Goal: Navigation & Orientation: Find specific page/section

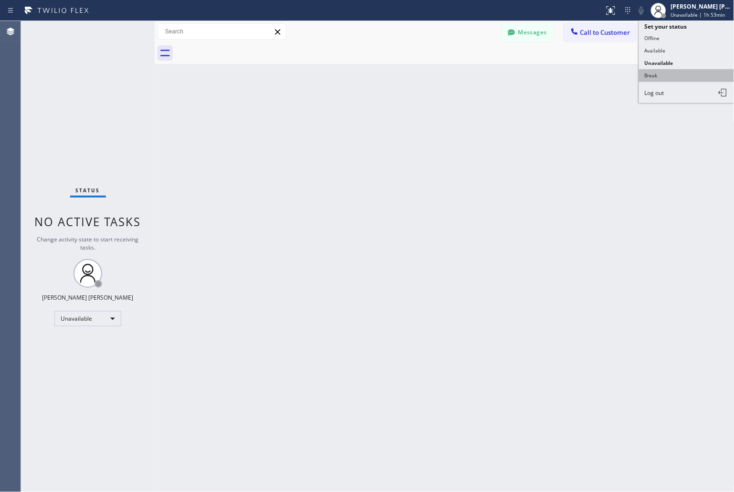
click at [679, 79] on button "Break" at bounding box center [686, 75] width 95 height 12
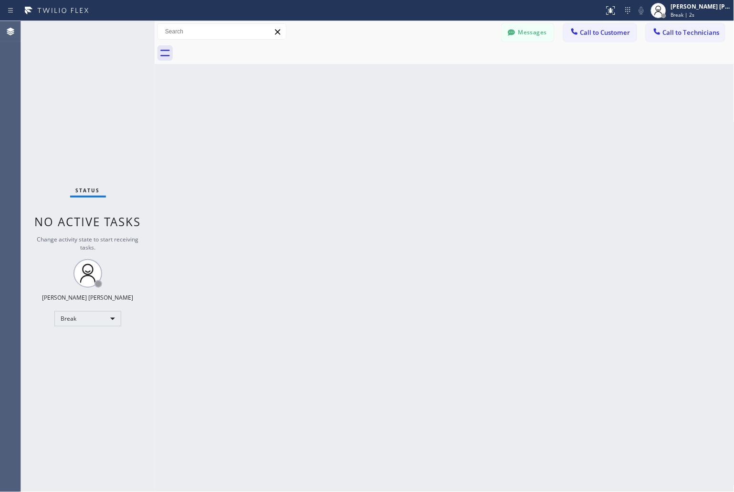
click at [346, 108] on div "Back to Dashboard Change Sender ID Customers Technicians MD [PERSON_NAME] [DATE…" at bounding box center [445, 256] width 580 height 471
click at [346, 109] on div "Back to Dashboard Change Sender ID Customers Technicians MD [PERSON_NAME] [DATE…" at bounding box center [445, 256] width 580 height 471
click at [347, 118] on div "Back to Dashboard Change Sender ID Customers Technicians MD [PERSON_NAME] [DATE…" at bounding box center [445, 256] width 580 height 471
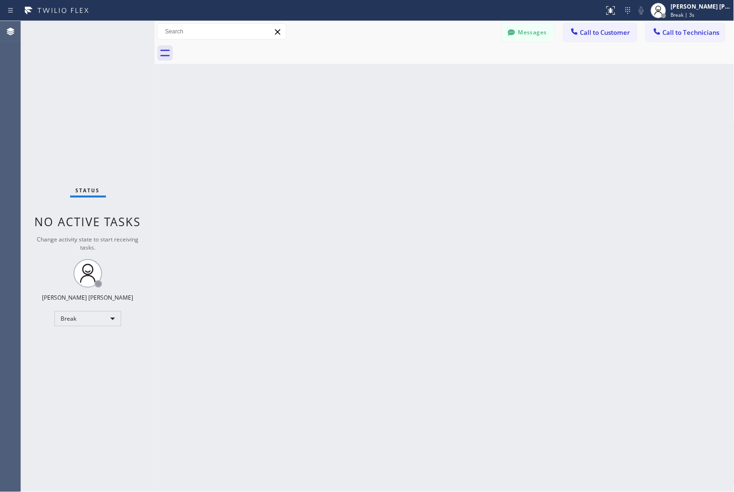
click at [346, 118] on div "Back to Dashboard Change Sender ID Customers Technicians MD [PERSON_NAME] [DATE…" at bounding box center [445, 256] width 580 height 471
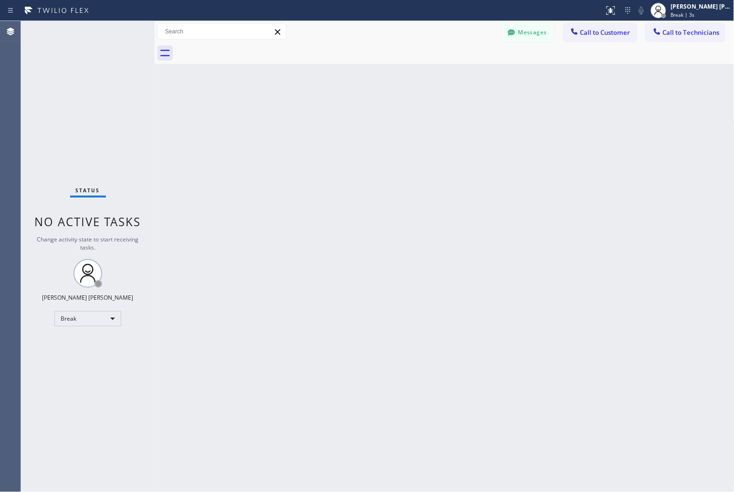
click at [346, 118] on div "Back to Dashboard Change Sender ID Customers Technicians MD [PERSON_NAME] [DATE…" at bounding box center [445, 256] width 580 height 471
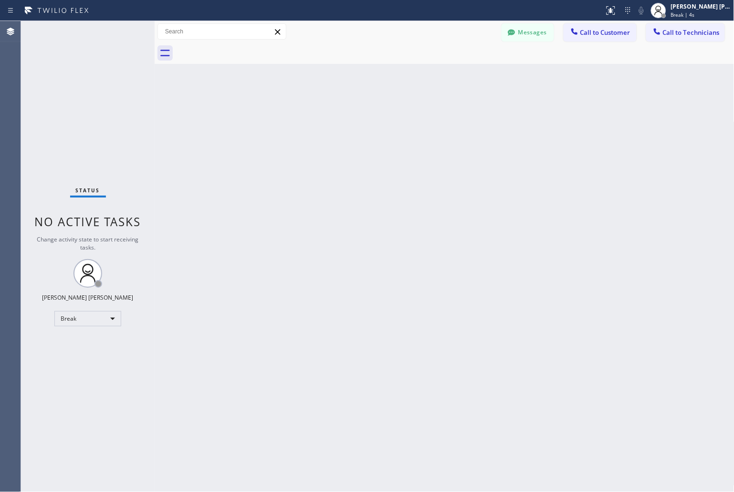
click at [346, 118] on div "Back to Dashboard Change Sender ID Customers Technicians MD [PERSON_NAME] [DATE…" at bounding box center [445, 256] width 580 height 471
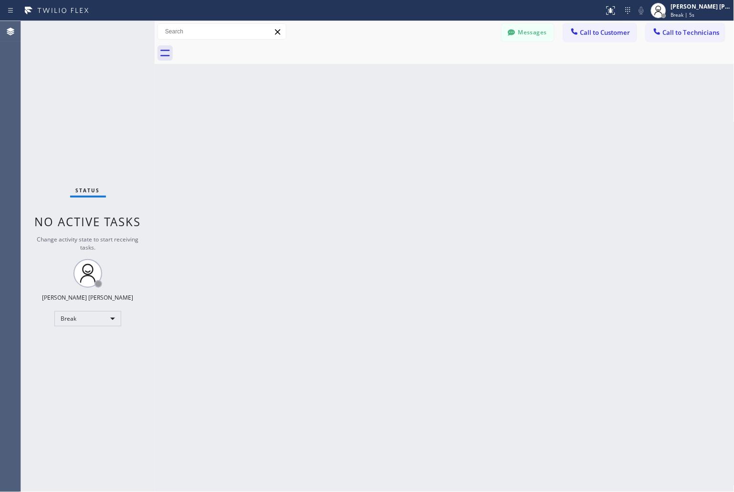
click at [346, 118] on div "Back to Dashboard Change Sender ID Customers Technicians MD [PERSON_NAME] [DATE…" at bounding box center [445, 256] width 580 height 471
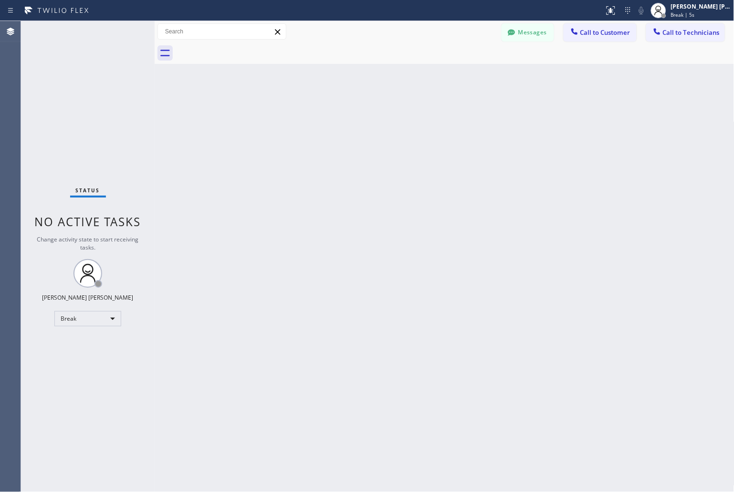
click at [346, 118] on div "Back to Dashboard Change Sender ID Customers Technicians MD [PERSON_NAME] [DATE…" at bounding box center [445, 256] width 580 height 471
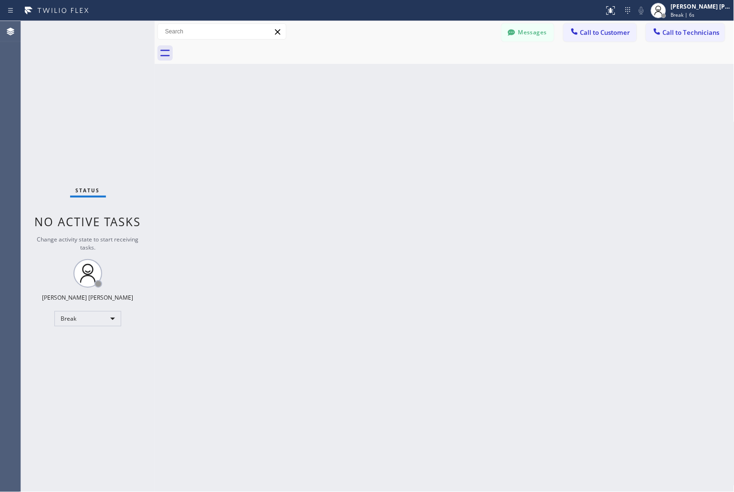
click at [346, 118] on div "Back to Dashboard Change Sender ID Customers Technicians MD [PERSON_NAME] [DATE…" at bounding box center [445, 256] width 580 height 471
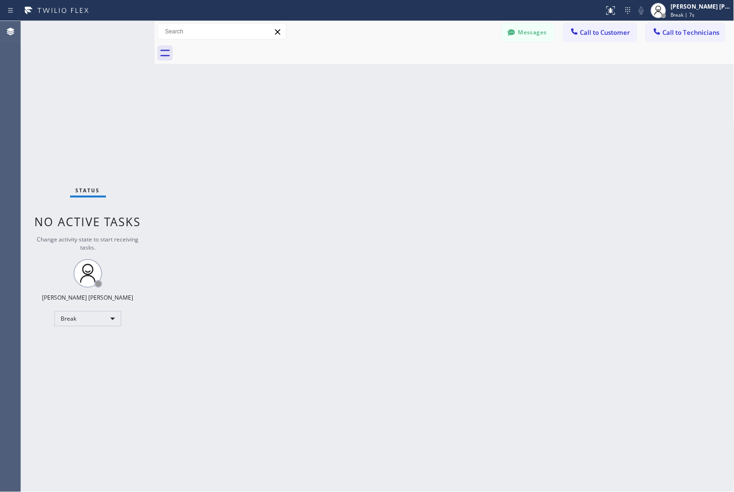
click at [346, 118] on div "Back to Dashboard Change Sender ID Customers Technicians MD [PERSON_NAME] [DATE…" at bounding box center [445, 256] width 580 height 471
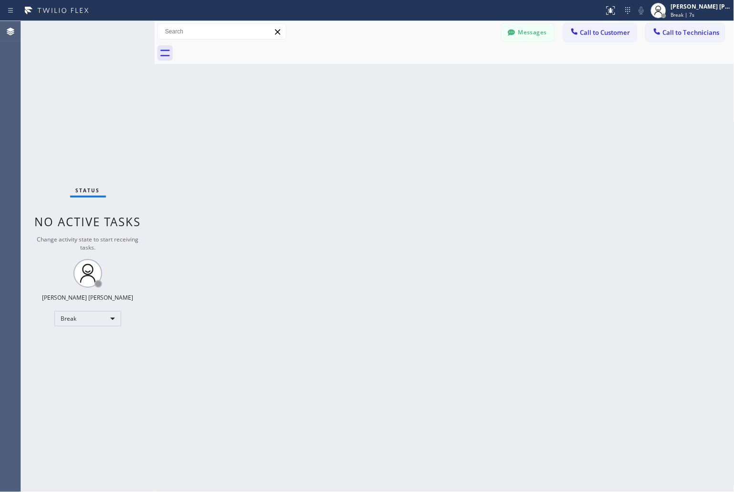
click at [346, 118] on div "Back to Dashboard Change Sender ID Customers Technicians MD [PERSON_NAME] [DATE…" at bounding box center [445, 256] width 580 height 471
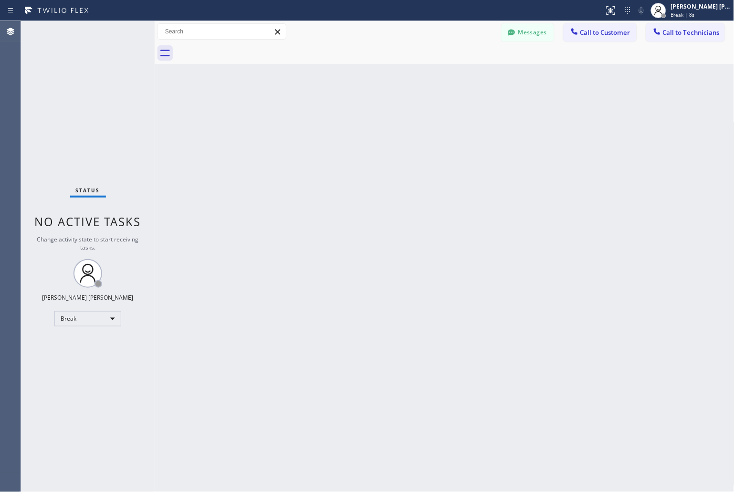
click at [346, 118] on div "Back to Dashboard Change Sender ID Customers Technicians MD [PERSON_NAME] [DATE…" at bounding box center [445, 256] width 580 height 471
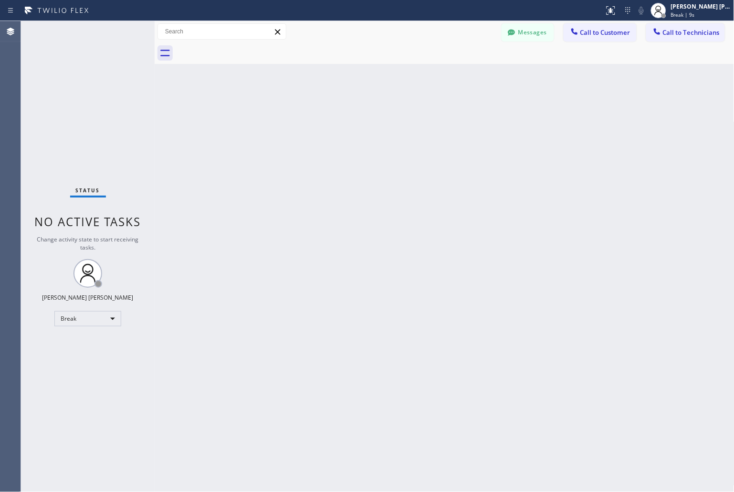
click at [346, 118] on div "Back to Dashboard Change Sender ID Customers Technicians MD [PERSON_NAME] [DATE…" at bounding box center [445, 256] width 580 height 471
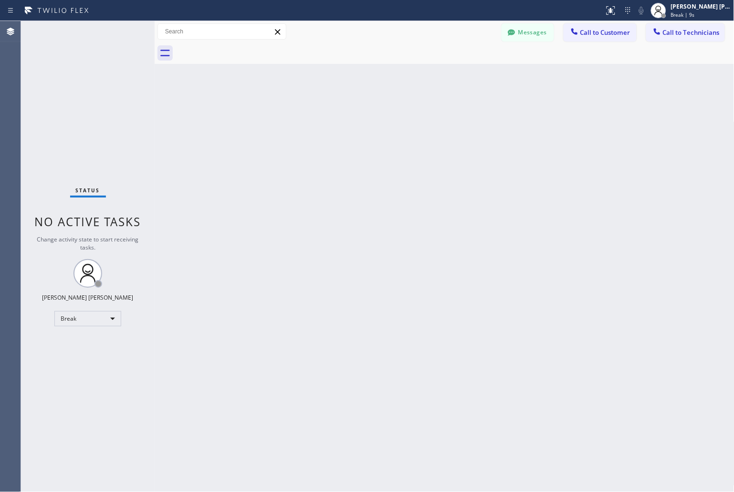
click at [346, 118] on div "Back to Dashboard Change Sender ID Customers Technicians MD [PERSON_NAME] [DATE…" at bounding box center [445, 256] width 580 height 471
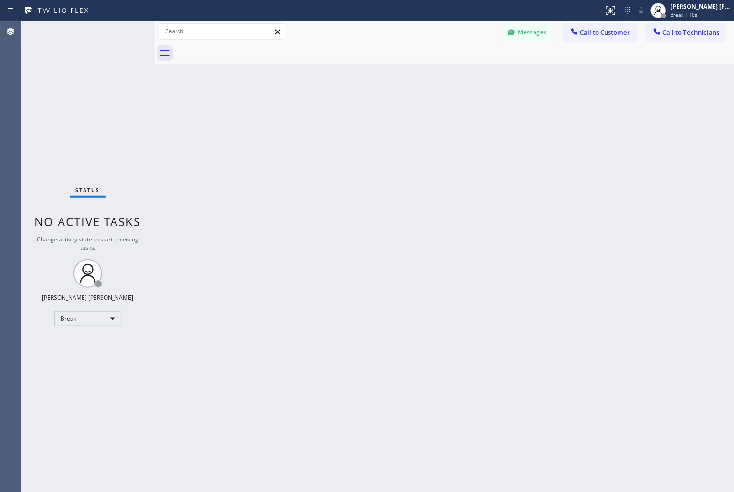
click at [346, 118] on div "Back to Dashboard Change Sender ID Customers Technicians MD [PERSON_NAME] [DATE…" at bounding box center [445, 256] width 580 height 471
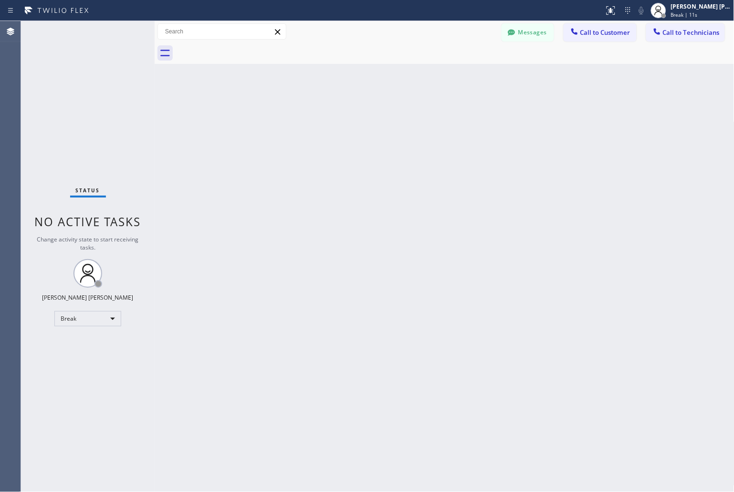
click at [346, 118] on div "Back to Dashboard Change Sender ID Customers Technicians MD [PERSON_NAME] [DATE…" at bounding box center [445, 256] width 580 height 471
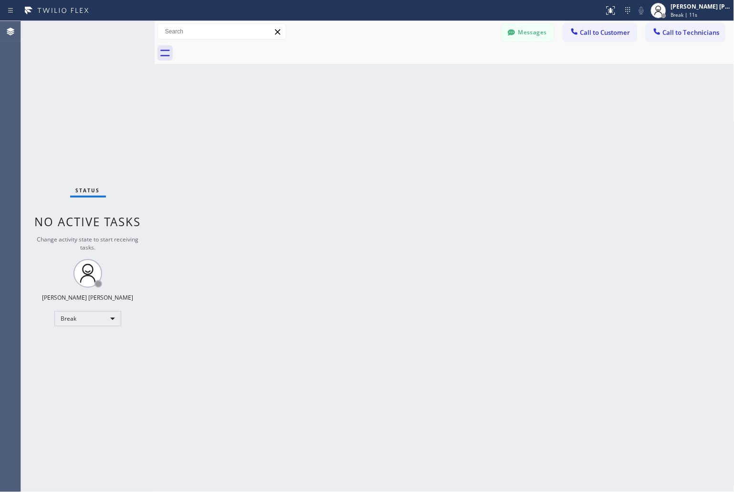
click at [346, 118] on div "Back to Dashboard Change Sender ID Customers Technicians MD [PERSON_NAME] [DATE…" at bounding box center [445, 256] width 580 height 471
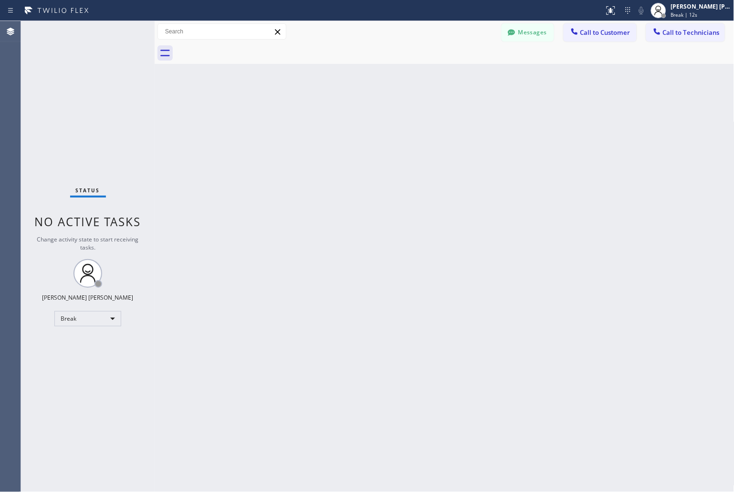
click at [346, 118] on div "Back to Dashboard Change Sender ID Customers Technicians MD [PERSON_NAME] [DATE…" at bounding box center [445, 256] width 580 height 471
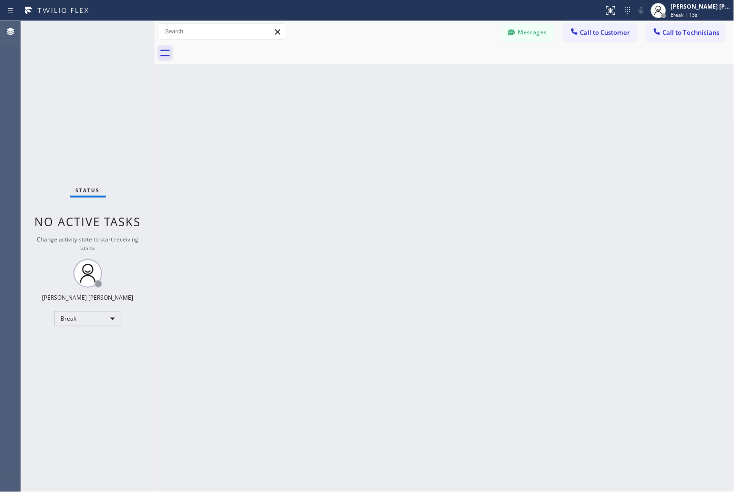
click at [346, 118] on div "Back to Dashboard Change Sender ID Customers Technicians MD [PERSON_NAME] [DATE…" at bounding box center [445, 256] width 580 height 471
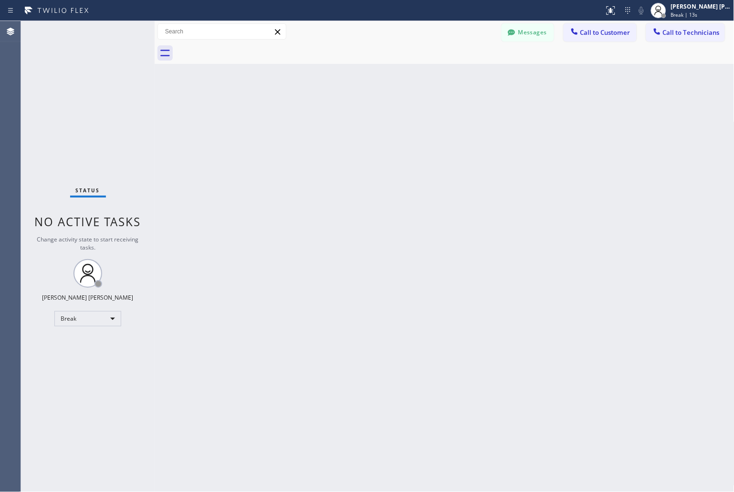
click at [346, 118] on div "Back to Dashboard Change Sender ID Customers Technicians MD [PERSON_NAME] [DATE…" at bounding box center [445, 256] width 580 height 471
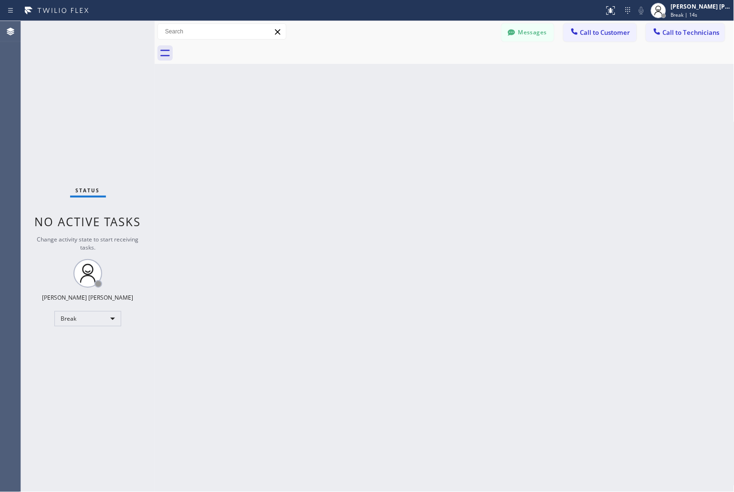
click at [346, 118] on div "Back to Dashboard Change Sender ID Customers Technicians MD [PERSON_NAME] [DATE…" at bounding box center [445, 256] width 580 height 471
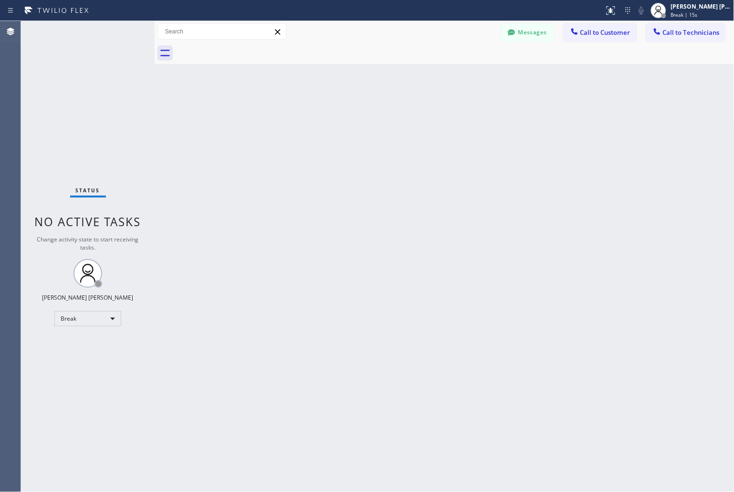
click at [346, 118] on div "Back to Dashboard Change Sender ID Customers Technicians MD [PERSON_NAME] [DATE…" at bounding box center [445, 256] width 580 height 471
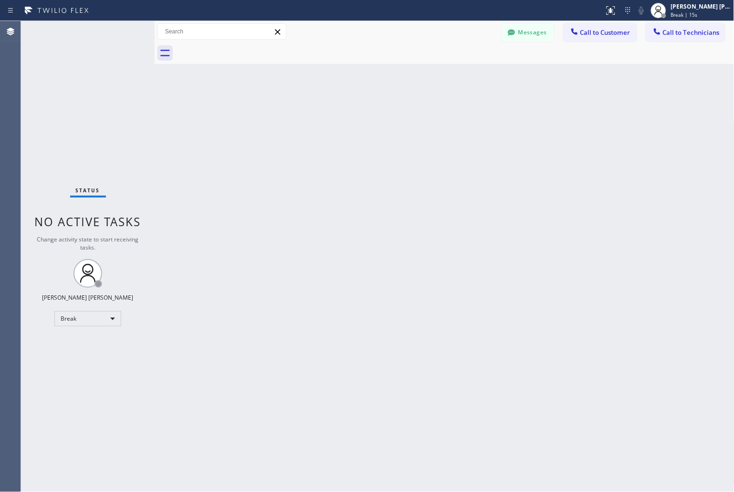
click at [346, 118] on div "Back to Dashboard Change Sender ID Customers Technicians MD [PERSON_NAME] [DATE…" at bounding box center [445, 256] width 580 height 471
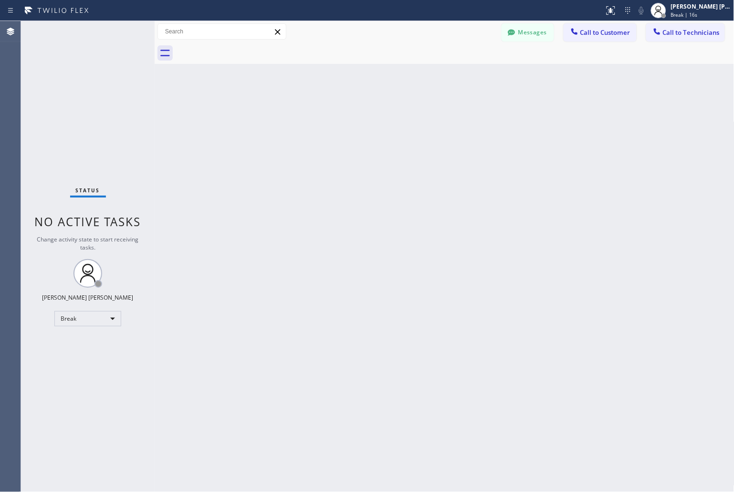
click at [346, 118] on div "Back to Dashboard Change Sender ID Customers Technicians MD [PERSON_NAME] [DATE…" at bounding box center [445, 256] width 580 height 471
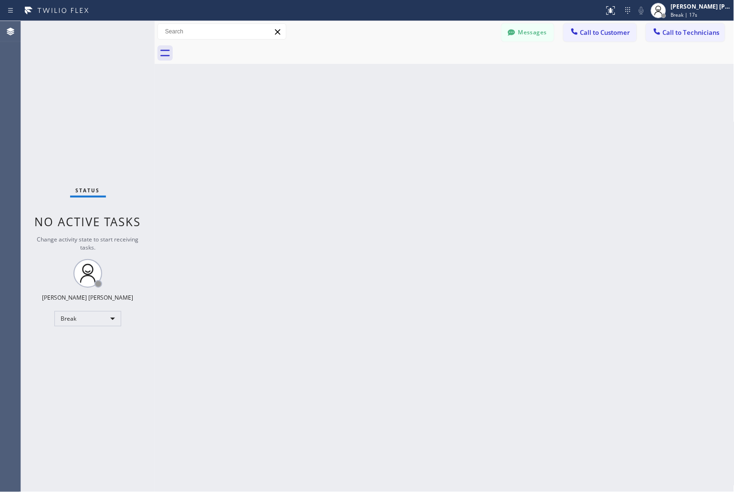
click at [346, 118] on div "Back to Dashboard Change Sender ID Customers Technicians MD [PERSON_NAME] [DATE…" at bounding box center [445, 256] width 580 height 471
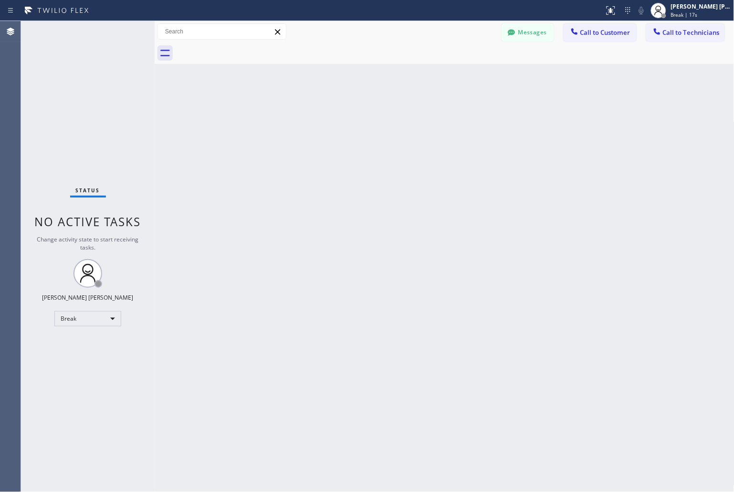
click at [346, 118] on div "Back to Dashboard Change Sender ID Customers Technicians MD [PERSON_NAME] [DATE…" at bounding box center [445, 256] width 580 height 471
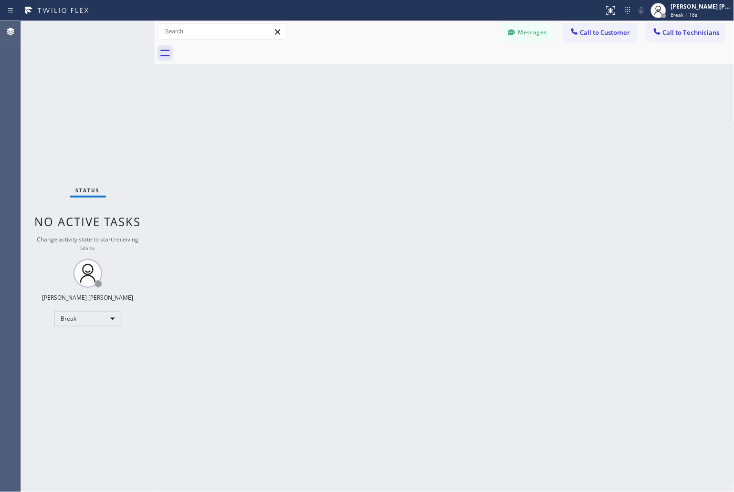
click at [346, 118] on div "Back to Dashboard Change Sender ID Customers Technicians MD [PERSON_NAME] [DATE…" at bounding box center [445, 256] width 580 height 471
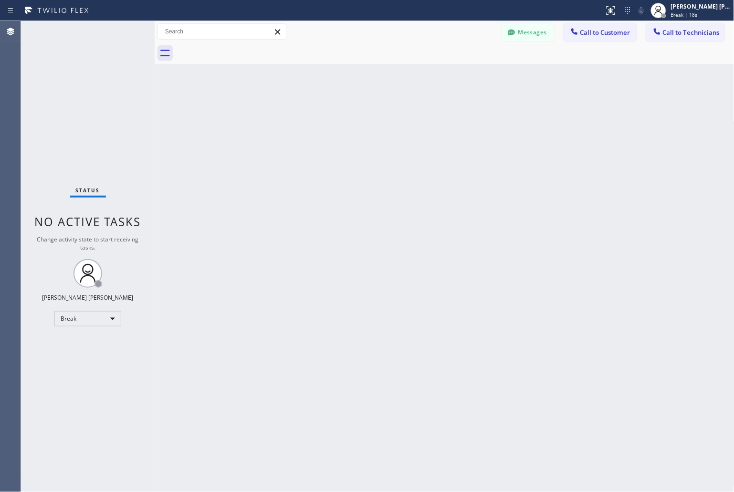
click at [346, 118] on div "Back to Dashboard Change Sender ID Customers Technicians MD [PERSON_NAME] [DATE…" at bounding box center [445, 256] width 580 height 471
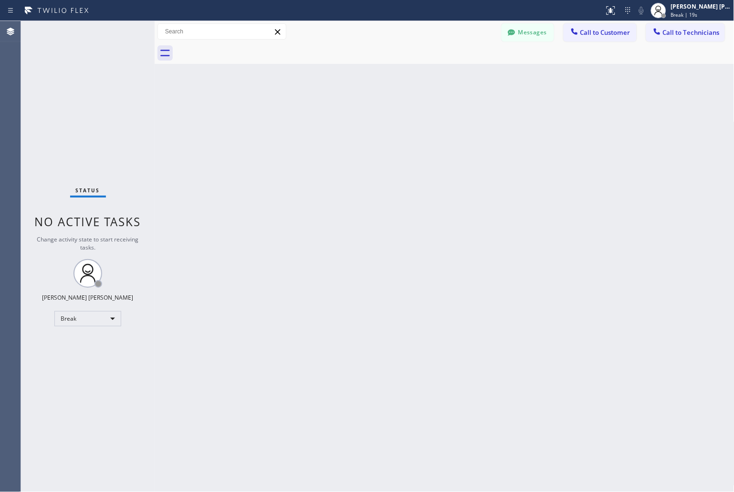
click at [346, 118] on div "Back to Dashboard Change Sender ID Customers Technicians MD [PERSON_NAME] [DATE…" at bounding box center [445, 256] width 580 height 471
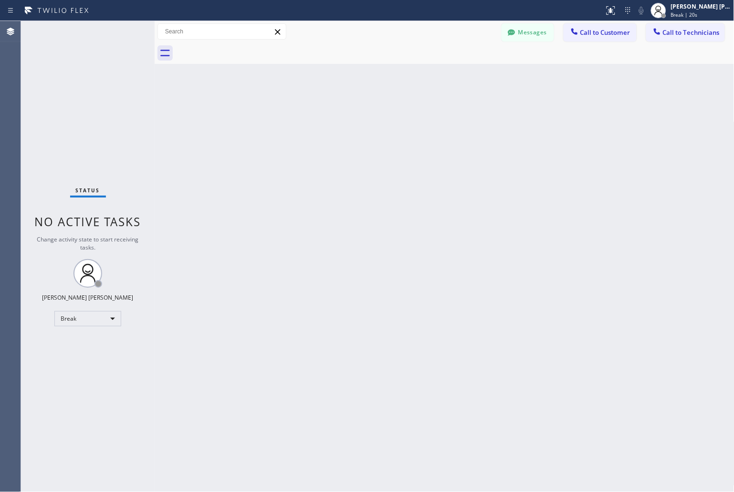
click at [346, 118] on div "Back to Dashboard Change Sender ID Customers Technicians MD [PERSON_NAME] [DATE…" at bounding box center [445, 256] width 580 height 471
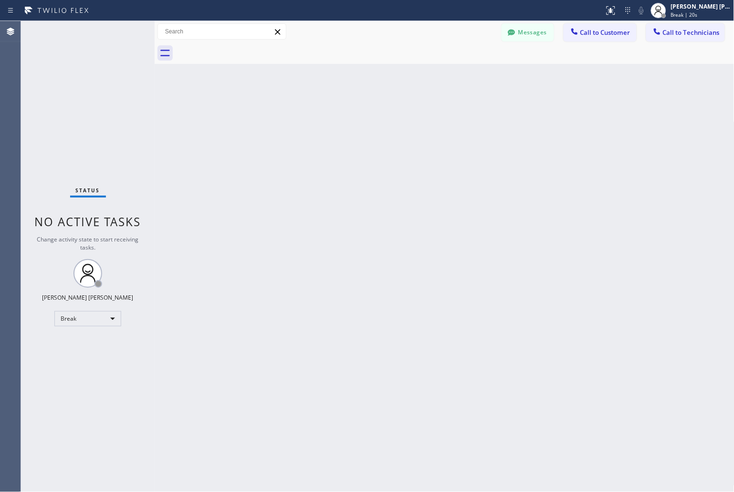
click at [346, 118] on div "Back to Dashboard Change Sender ID Customers Technicians MD [PERSON_NAME] [DATE…" at bounding box center [445, 256] width 580 height 471
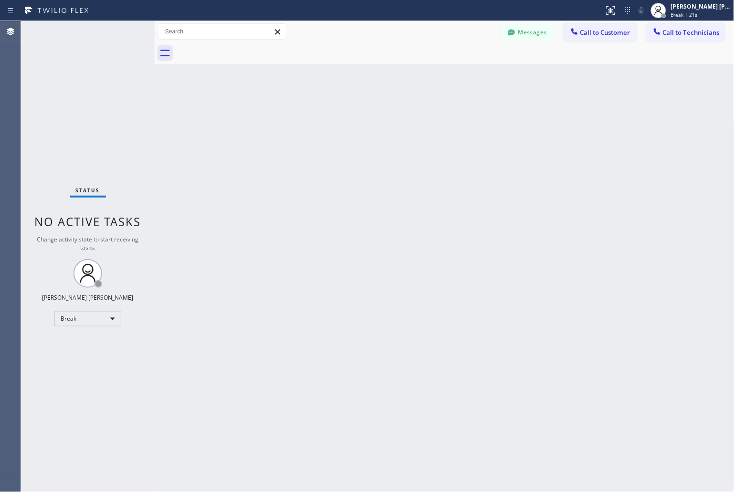
click at [346, 118] on div "Back to Dashboard Change Sender ID Customers Technicians MD [PERSON_NAME] [DATE…" at bounding box center [445, 256] width 580 height 471
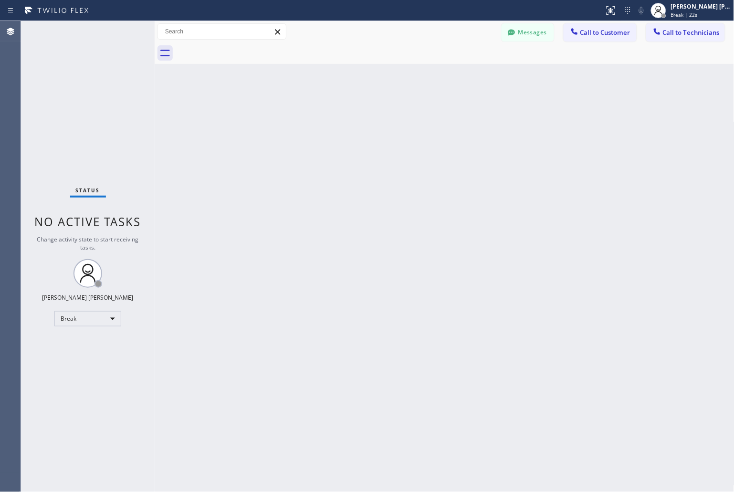
click at [346, 118] on div "Back to Dashboard Change Sender ID Customers Technicians MD [PERSON_NAME] [DATE…" at bounding box center [445, 256] width 580 height 471
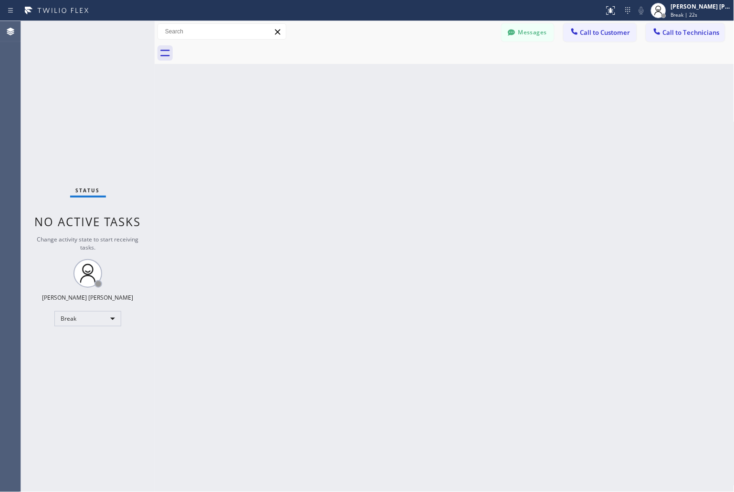
click at [346, 118] on div "Back to Dashboard Change Sender ID Customers Technicians MD [PERSON_NAME] [DATE…" at bounding box center [445, 256] width 580 height 471
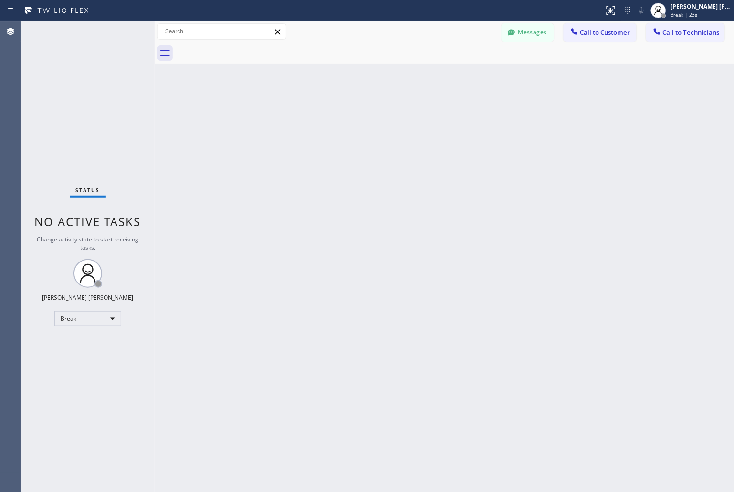
click at [346, 118] on div "Back to Dashboard Change Sender ID Customers Technicians MD [PERSON_NAME] [DATE…" at bounding box center [445, 256] width 580 height 471
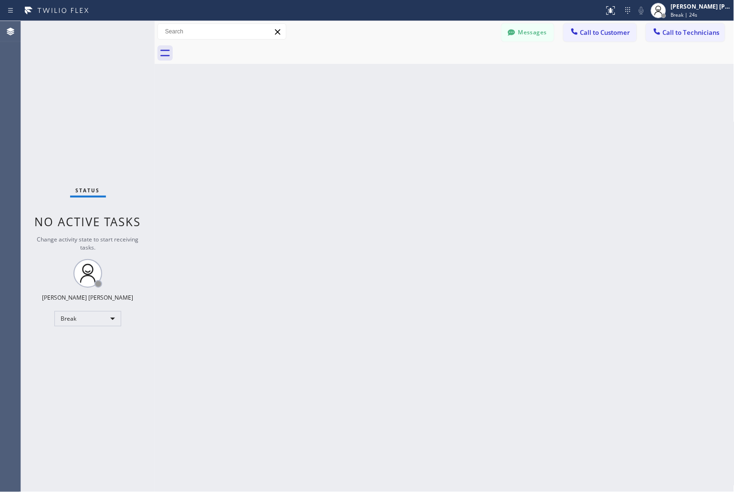
click at [346, 118] on div "Back to Dashboard Change Sender ID Customers Technicians MD [PERSON_NAME] [DATE…" at bounding box center [445, 256] width 580 height 471
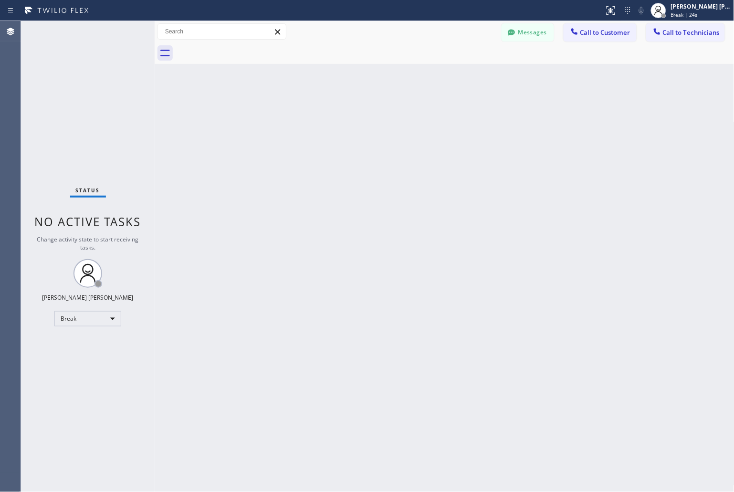
click at [346, 118] on div "Back to Dashboard Change Sender ID Customers Technicians MD [PERSON_NAME] [DATE…" at bounding box center [445, 256] width 580 height 471
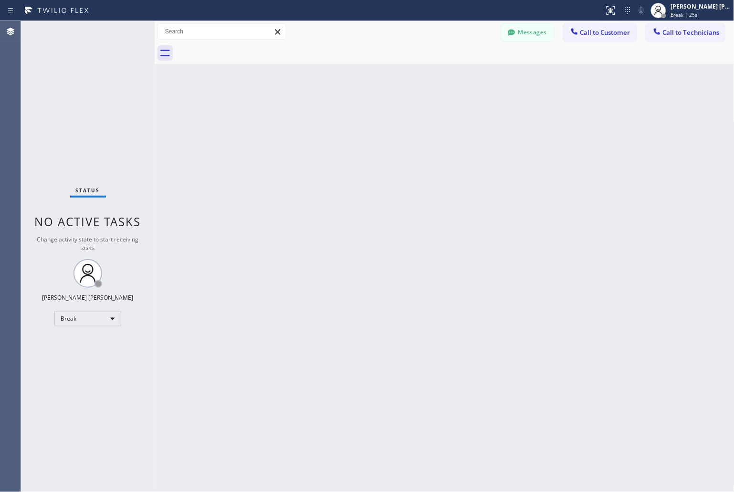
click at [346, 118] on div "Back to Dashboard Change Sender ID Customers Technicians MD [PERSON_NAME] [DATE…" at bounding box center [445, 256] width 580 height 471
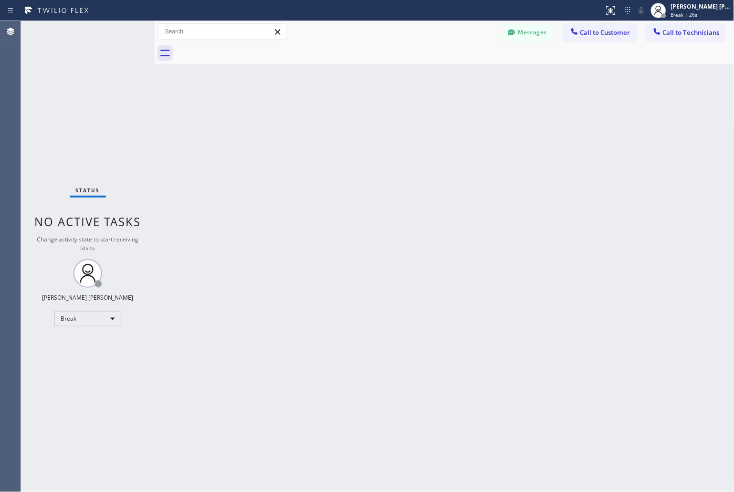
click at [346, 118] on div "Back to Dashboard Change Sender ID Customers Technicians MD [PERSON_NAME] [DATE…" at bounding box center [445, 256] width 580 height 471
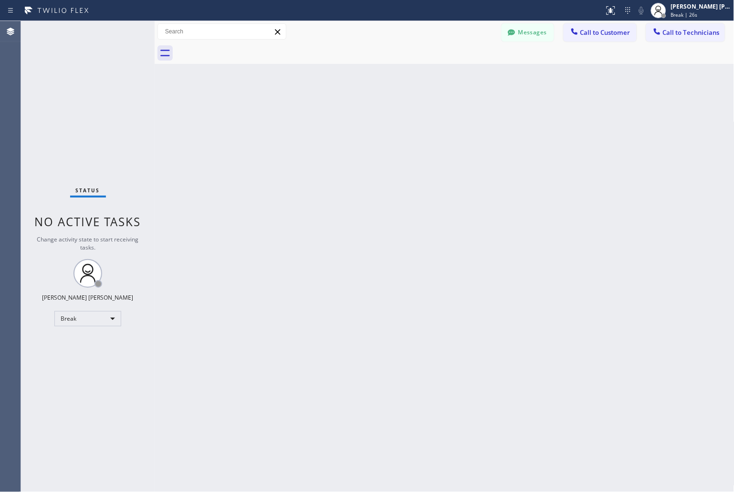
click at [346, 118] on div "Back to Dashboard Change Sender ID Customers Technicians MD [PERSON_NAME] [DATE…" at bounding box center [445, 256] width 580 height 471
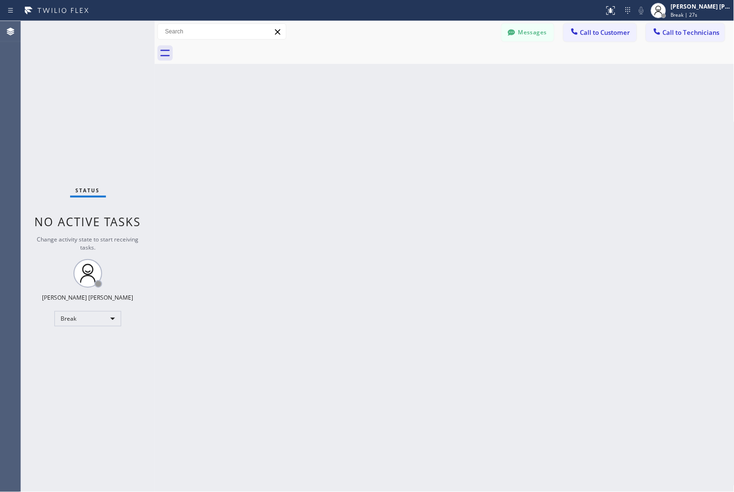
click at [346, 118] on div "Back to Dashboard Change Sender ID Customers Technicians MD [PERSON_NAME] [DATE…" at bounding box center [445, 256] width 580 height 471
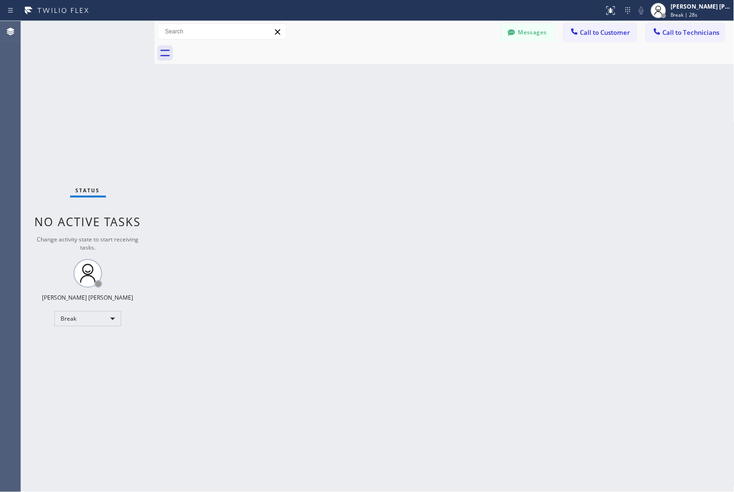
click at [346, 118] on div "Back to Dashboard Change Sender ID Customers Technicians MD [PERSON_NAME] [DATE…" at bounding box center [445, 256] width 580 height 471
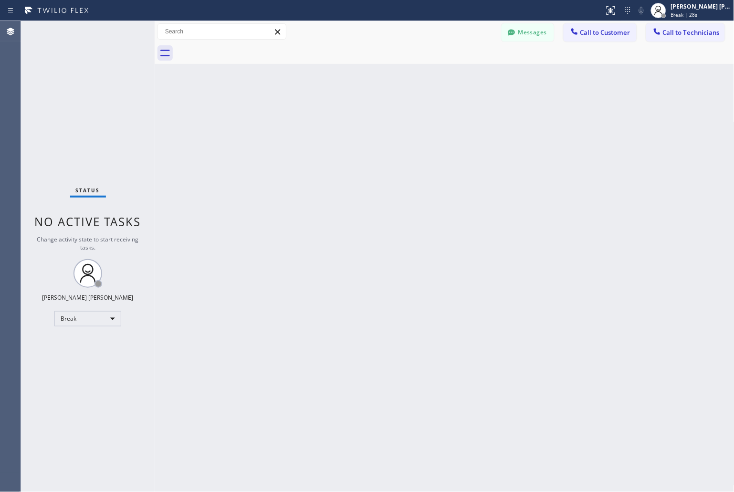
click at [346, 118] on div "Back to Dashboard Change Sender ID Customers Technicians MD [PERSON_NAME] [DATE…" at bounding box center [445, 256] width 580 height 471
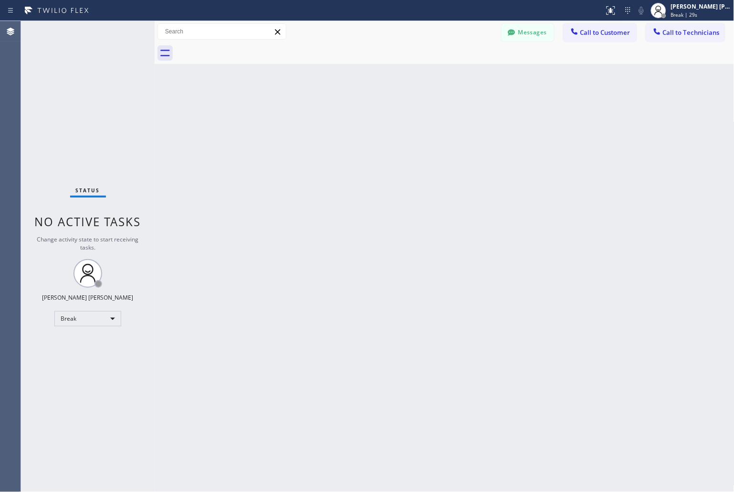
click at [346, 118] on div "Back to Dashboard Change Sender ID Customers Technicians MD [PERSON_NAME] [DATE…" at bounding box center [445, 256] width 580 height 471
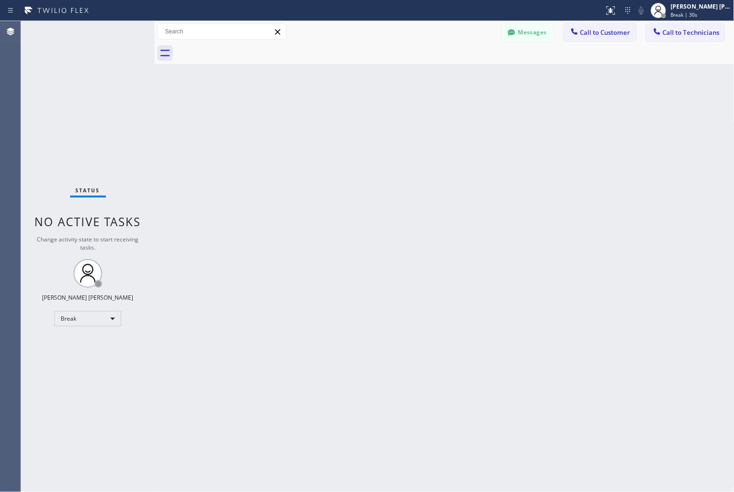
click at [346, 118] on div "Back to Dashboard Change Sender ID Customers Technicians MD [PERSON_NAME] [DATE…" at bounding box center [445, 256] width 580 height 471
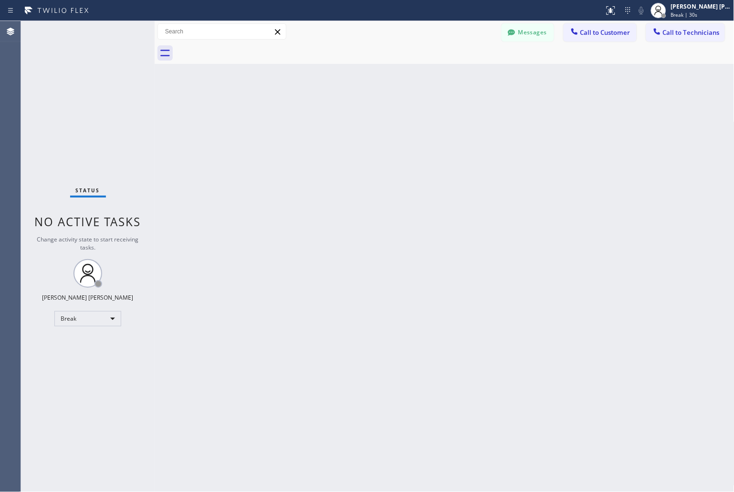
click at [346, 118] on div "Back to Dashboard Change Sender ID Customers Technicians MD [PERSON_NAME] [DATE…" at bounding box center [445, 256] width 580 height 471
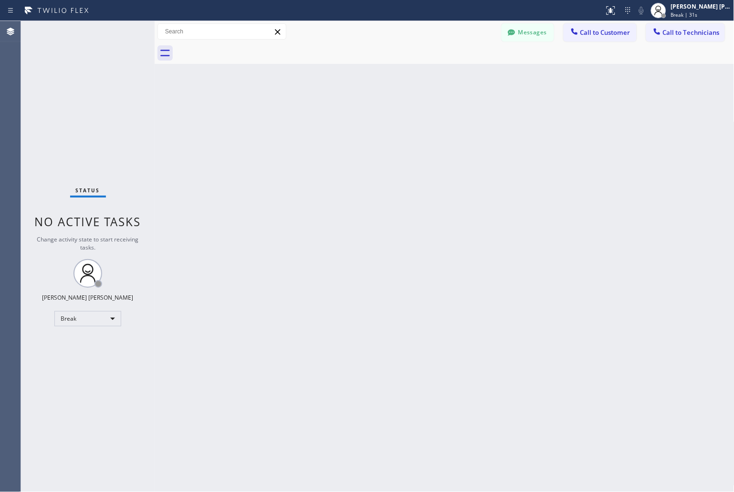
click at [346, 118] on div "Back to Dashboard Change Sender ID Customers Technicians MD [PERSON_NAME] [DATE…" at bounding box center [445, 256] width 580 height 471
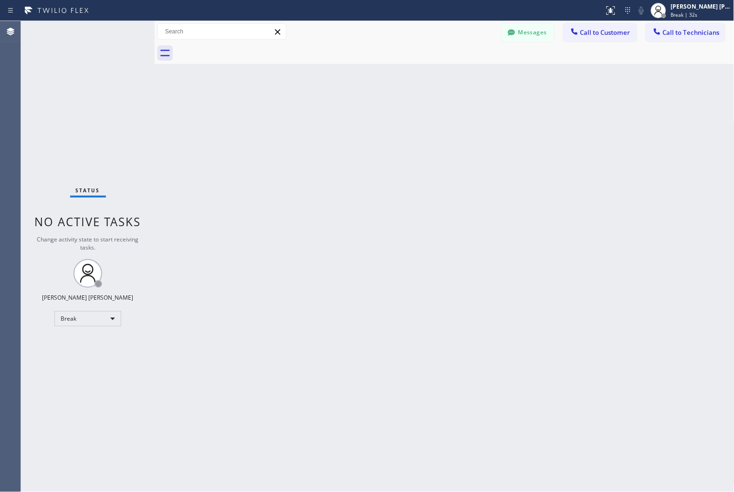
click at [346, 118] on div "Back to Dashboard Change Sender ID Customers Technicians MD [PERSON_NAME] [DATE…" at bounding box center [445, 256] width 580 height 471
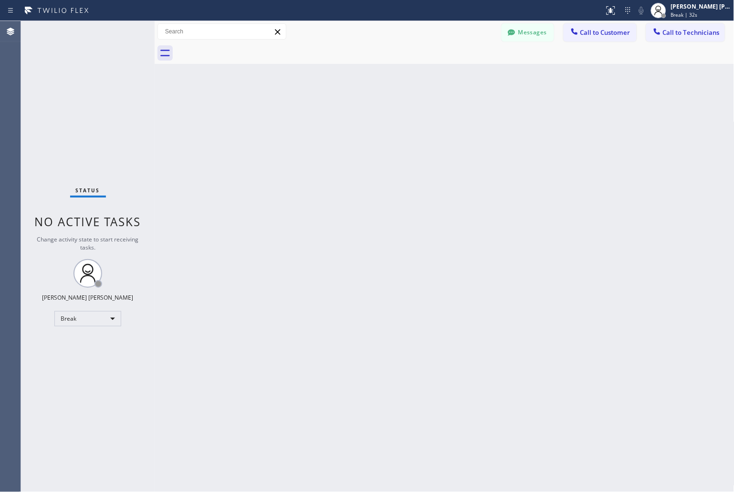
click at [346, 118] on div "Back to Dashboard Change Sender ID Customers Technicians MD [PERSON_NAME] [DATE…" at bounding box center [445, 256] width 580 height 471
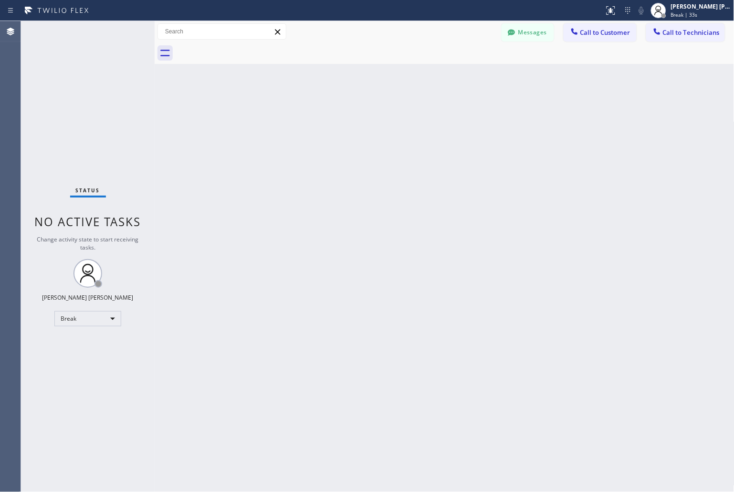
click at [346, 118] on div "Back to Dashboard Change Sender ID Customers Technicians MD [PERSON_NAME] [DATE…" at bounding box center [445, 256] width 580 height 471
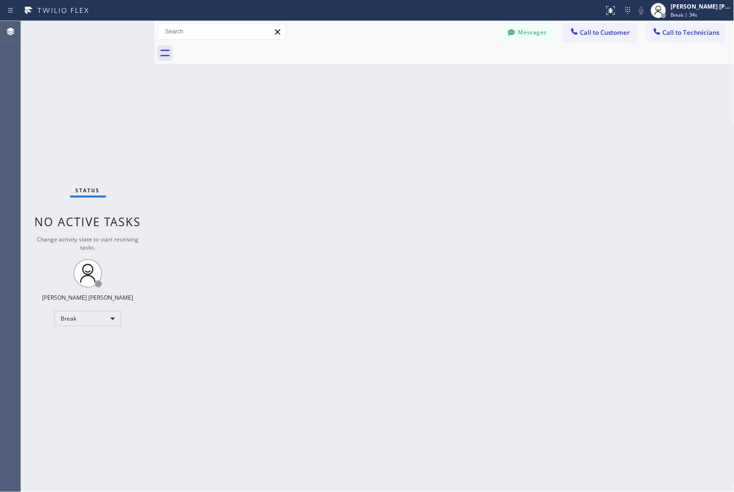
click at [346, 118] on div "Back to Dashboard Change Sender ID Customers Technicians MD [PERSON_NAME] [DATE…" at bounding box center [445, 256] width 580 height 471
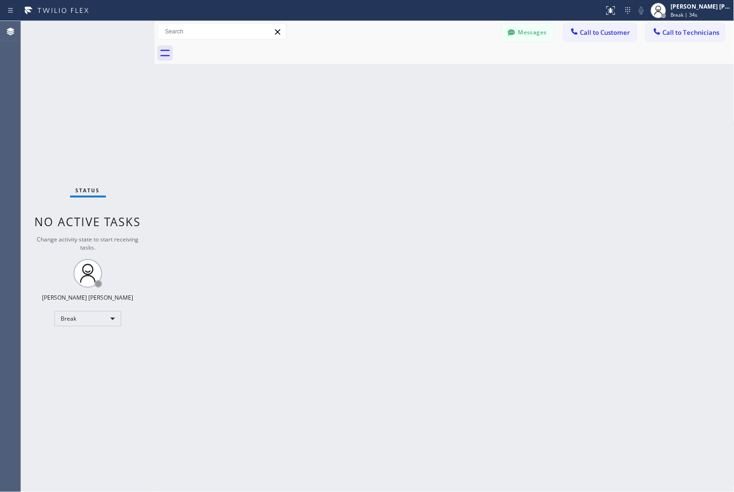
click at [346, 118] on div "Back to Dashboard Change Sender ID Customers Technicians MD [PERSON_NAME] [DATE…" at bounding box center [445, 256] width 580 height 471
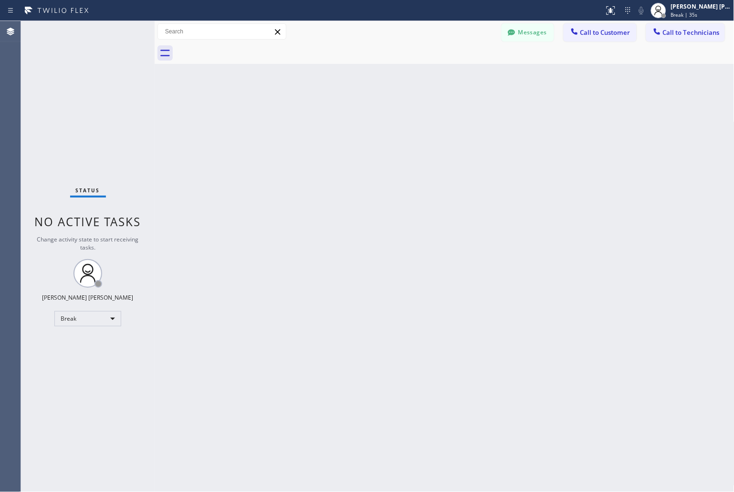
click at [346, 118] on div "Back to Dashboard Change Sender ID Customers Technicians MD [PERSON_NAME] [DATE…" at bounding box center [445, 256] width 580 height 471
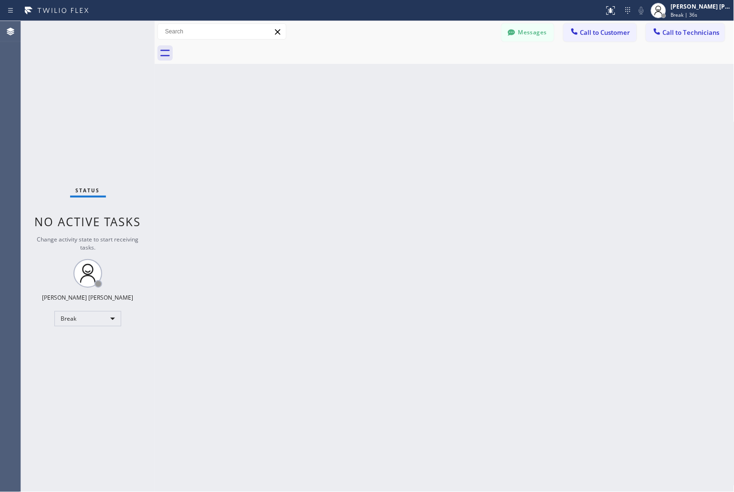
click at [346, 118] on div "Back to Dashboard Change Sender ID Customers Technicians MD [PERSON_NAME] [DATE…" at bounding box center [445, 256] width 580 height 471
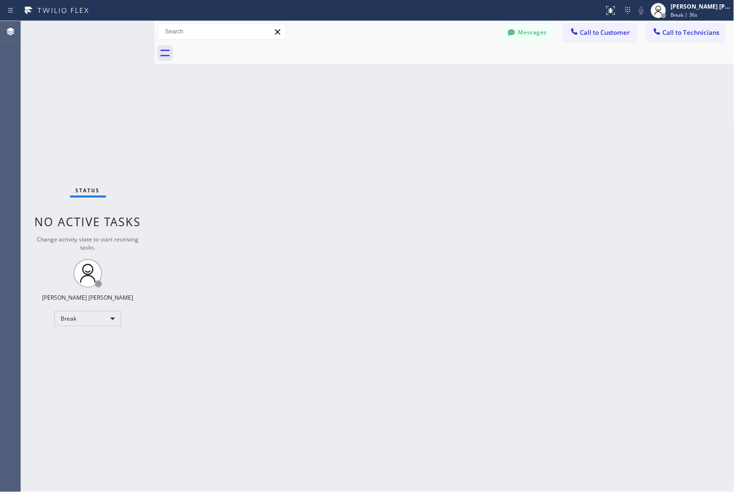
click at [346, 118] on div "Back to Dashboard Change Sender ID Customers Technicians MD [PERSON_NAME] [DATE…" at bounding box center [445, 256] width 580 height 471
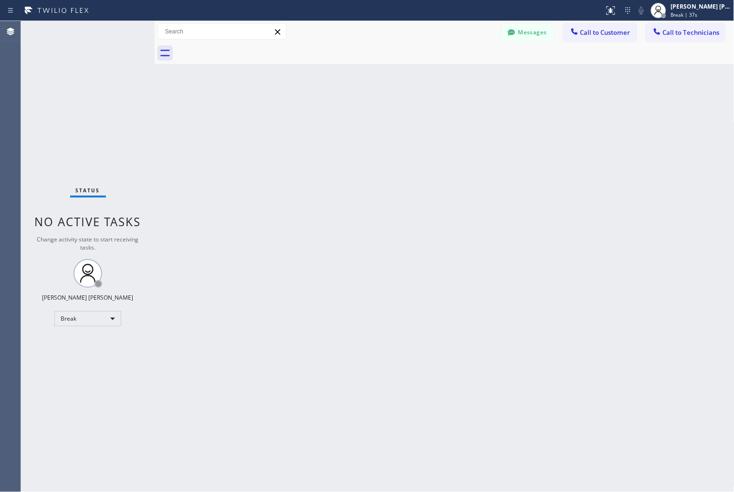
click at [346, 118] on div "Back to Dashboard Change Sender ID Customers Technicians MD [PERSON_NAME] [DATE…" at bounding box center [445, 256] width 580 height 471
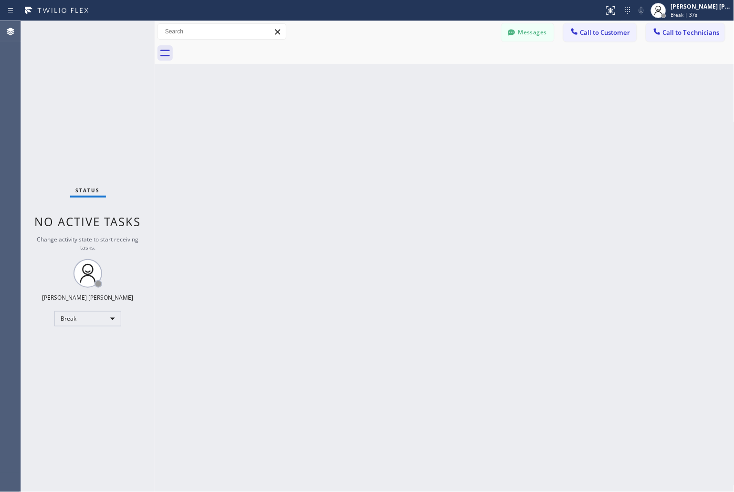
click at [346, 118] on div "Back to Dashboard Change Sender ID Customers Technicians MD [PERSON_NAME] [DATE…" at bounding box center [445, 256] width 580 height 471
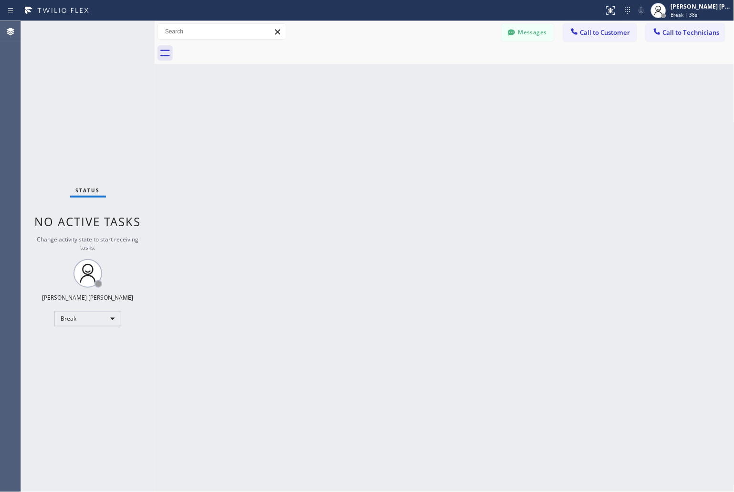
click at [346, 118] on div "Back to Dashboard Change Sender ID Customers Technicians MD [PERSON_NAME] [DATE…" at bounding box center [445, 256] width 580 height 471
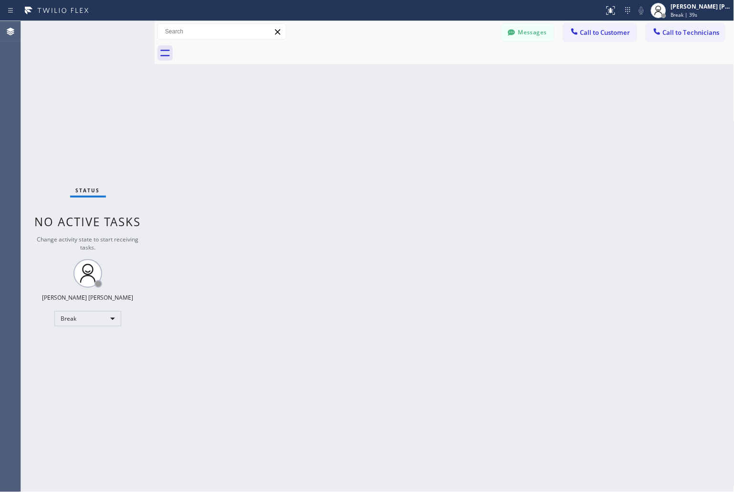
click at [346, 118] on div "Back to Dashboard Change Sender ID Customers Technicians MD [PERSON_NAME] [DATE…" at bounding box center [445, 256] width 580 height 471
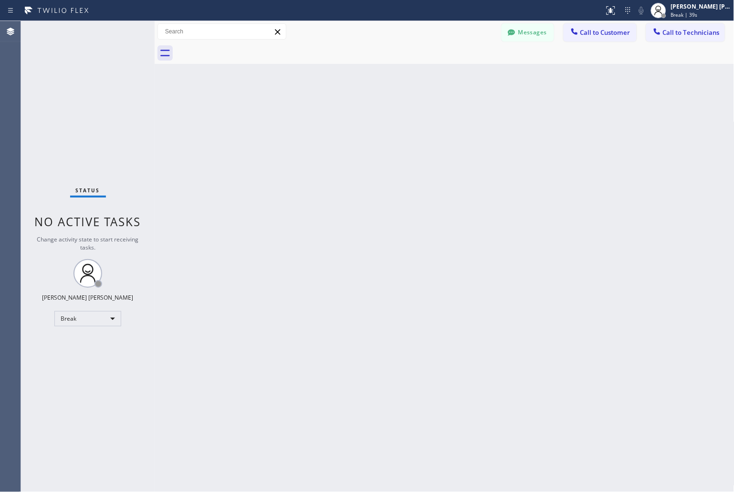
click at [346, 118] on div "Back to Dashboard Change Sender ID Customers Technicians MD [PERSON_NAME] [DATE…" at bounding box center [445, 256] width 580 height 471
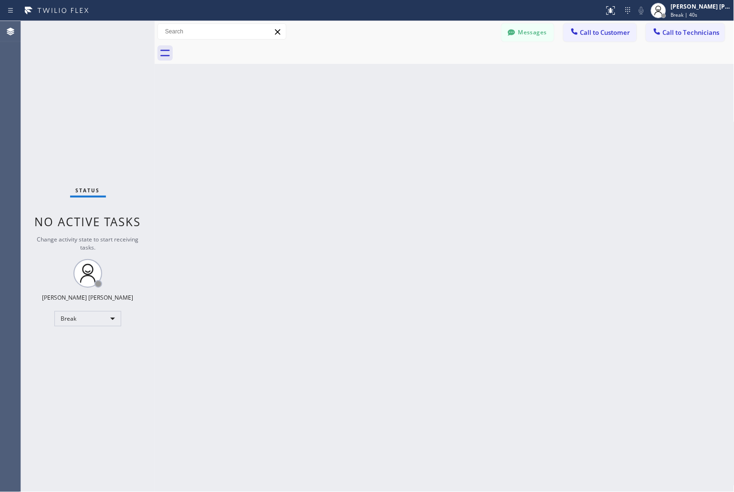
click at [346, 118] on div "Back to Dashboard Change Sender ID Customers Technicians MD [PERSON_NAME] [DATE…" at bounding box center [445, 256] width 580 height 471
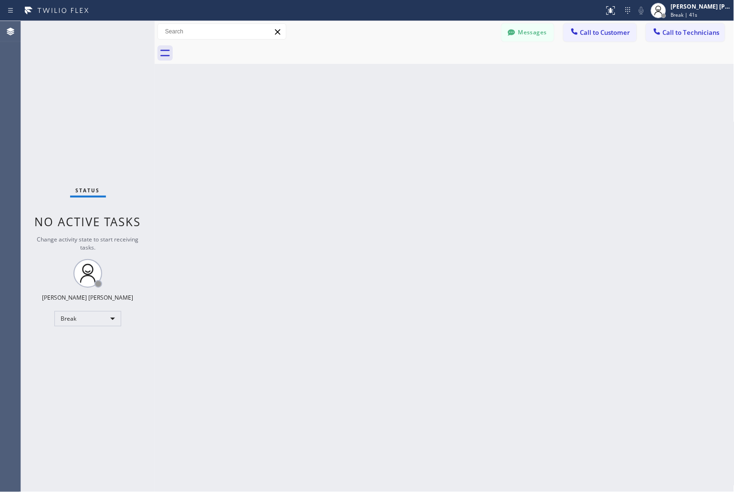
click at [346, 118] on div "Back to Dashboard Change Sender ID Customers Technicians MD [PERSON_NAME] [DATE…" at bounding box center [445, 256] width 580 height 471
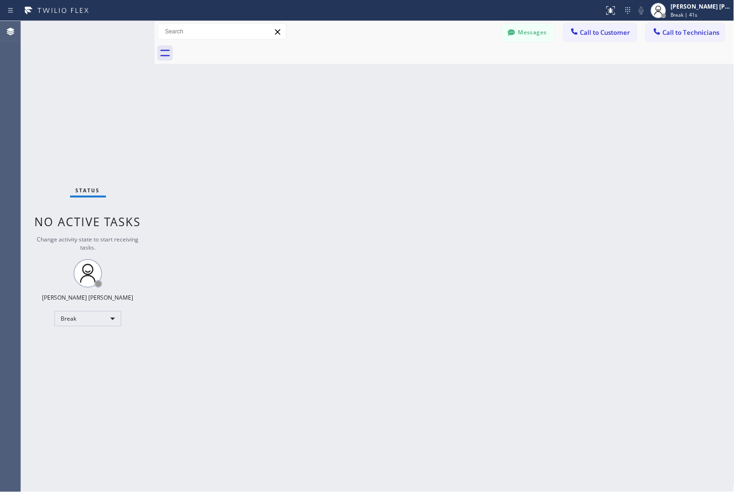
click at [346, 118] on div "Back to Dashboard Change Sender ID Customers Technicians MD [PERSON_NAME] [DATE…" at bounding box center [445, 256] width 580 height 471
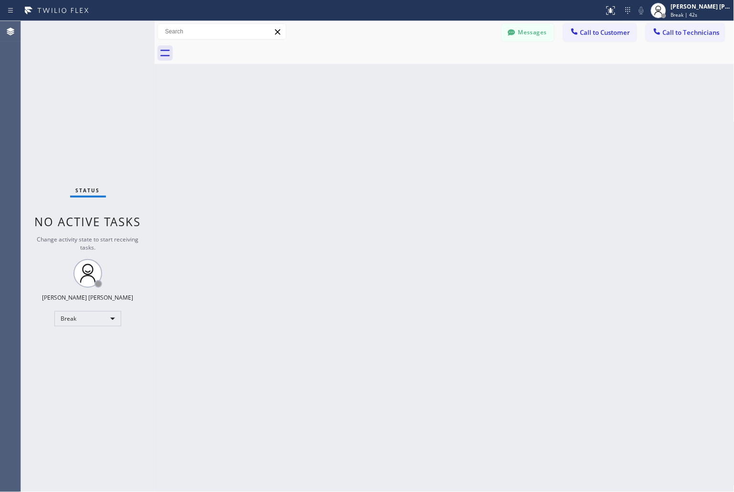
click at [346, 118] on div "Back to Dashboard Change Sender ID Customers Technicians MD [PERSON_NAME] [DATE…" at bounding box center [445, 256] width 580 height 471
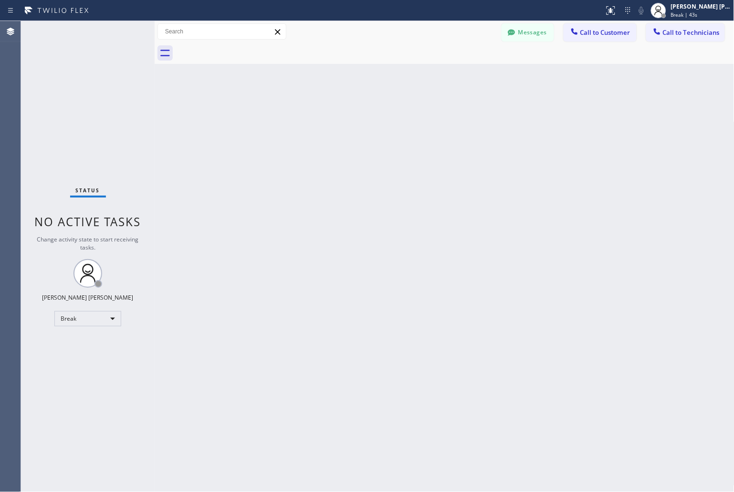
click at [346, 118] on div "Back to Dashboard Change Sender ID Customers Technicians MD [PERSON_NAME] [DATE…" at bounding box center [445, 256] width 580 height 471
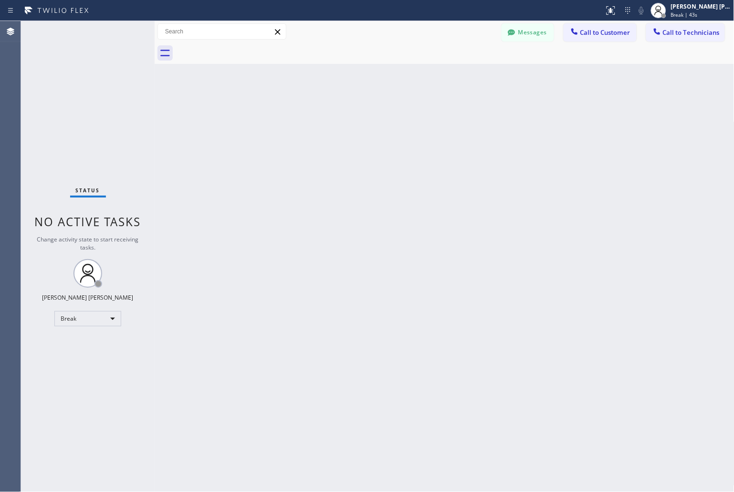
click at [346, 118] on div "Back to Dashboard Change Sender ID Customers Technicians MD [PERSON_NAME] [DATE…" at bounding box center [445, 256] width 580 height 471
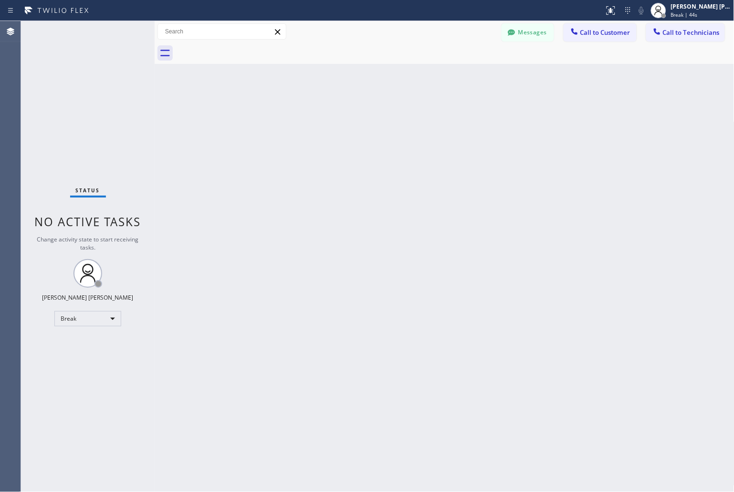
click at [346, 118] on div "Back to Dashboard Change Sender ID Customers Technicians MD [PERSON_NAME] [DATE…" at bounding box center [445, 256] width 580 height 471
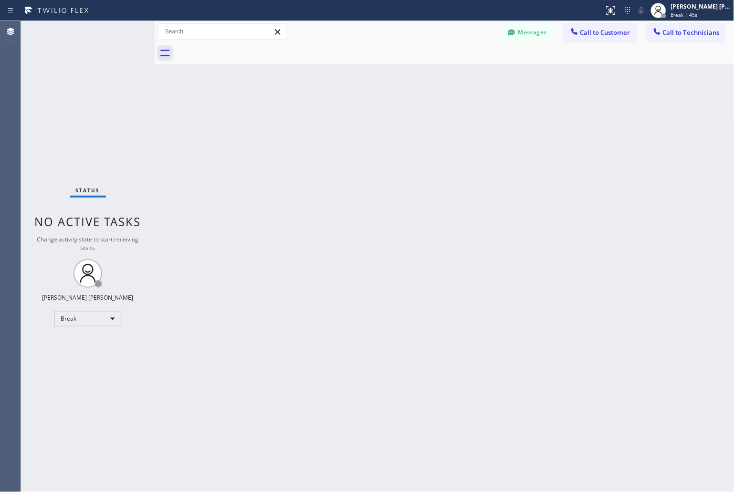
click at [346, 118] on div "Back to Dashboard Change Sender ID Customers Technicians MD [PERSON_NAME] [DATE…" at bounding box center [445, 256] width 580 height 471
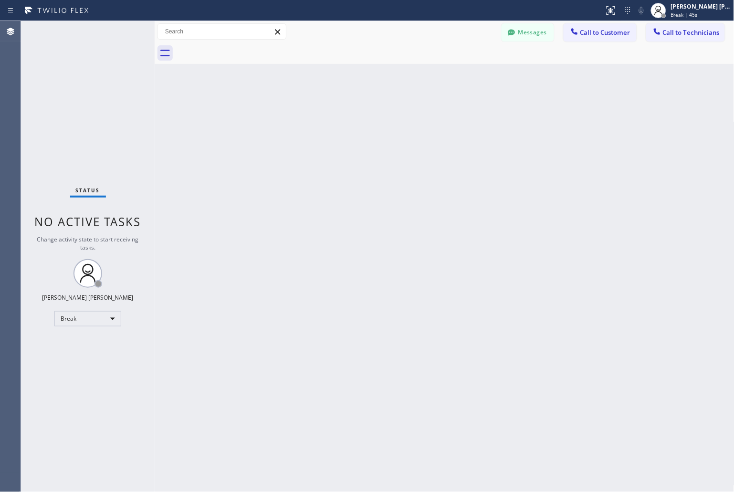
click at [346, 118] on div "Back to Dashboard Change Sender ID Customers Technicians MD [PERSON_NAME] [DATE…" at bounding box center [445, 256] width 580 height 471
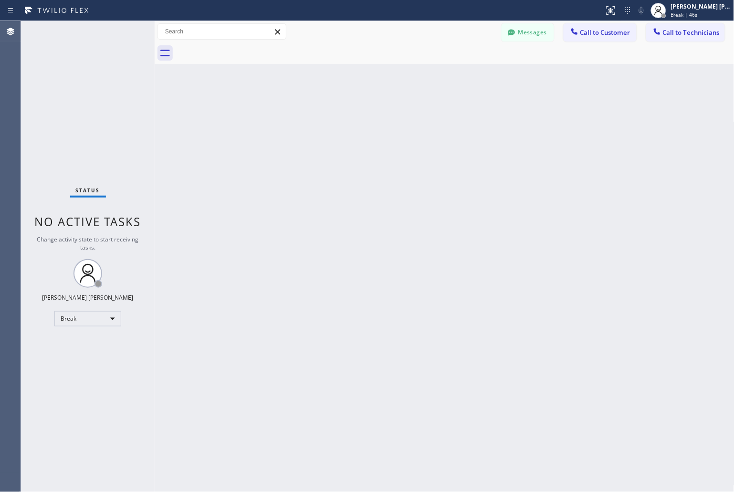
click at [346, 118] on div "Back to Dashboard Change Sender ID Customers Technicians MD [PERSON_NAME] [DATE…" at bounding box center [445, 256] width 580 height 471
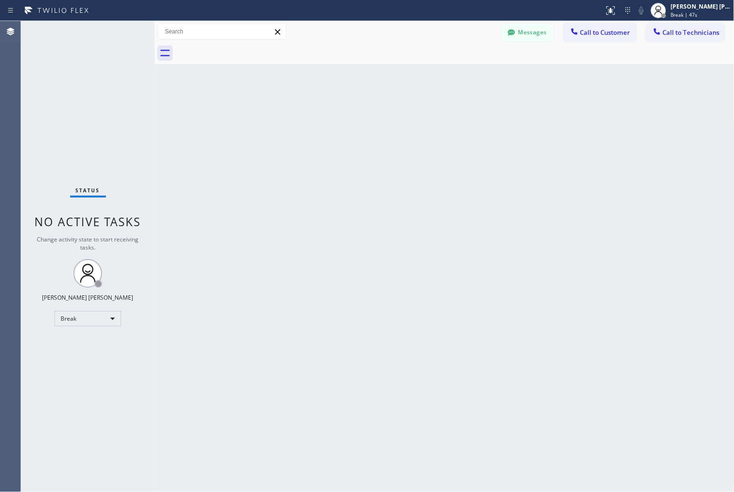
click at [346, 118] on div "Back to Dashboard Change Sender ID Customers Technicians MD [PERSON_NAME] [DATE…" at bounding box center [445, 256] width 580 height 471
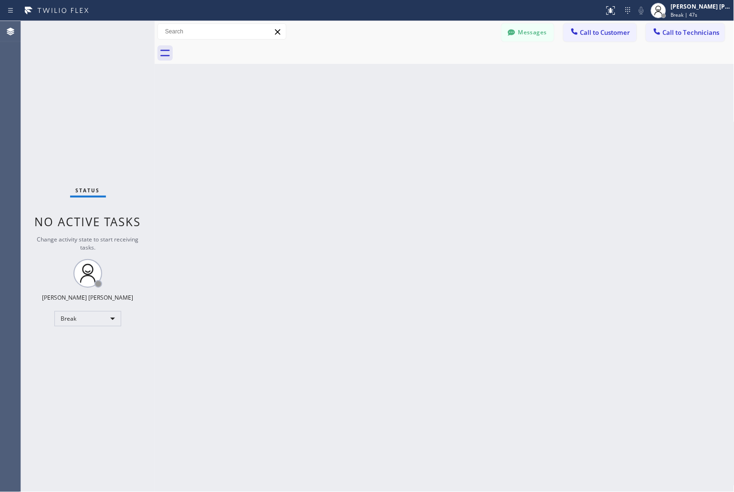
click at [346, 118] on div "Back to Dashboard Change Sender ID Customers Technicians MD [PERSON_NAME] [DATE…" at bounding box center [445, 256] width 580 height 471
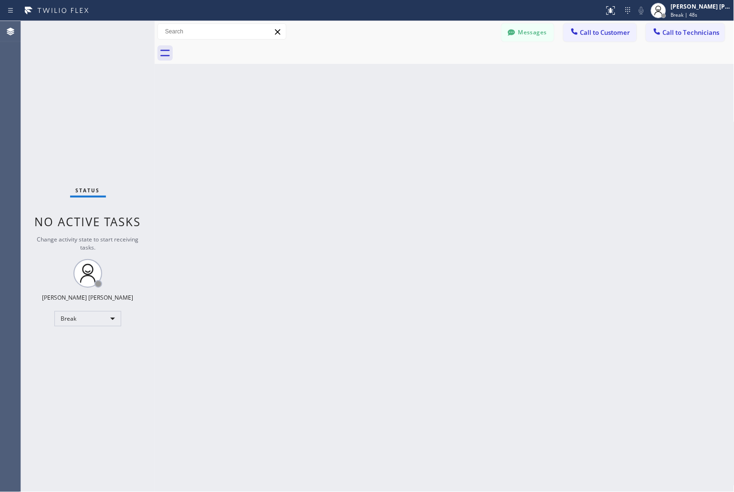
click at [346, 118] on div "Back to Dashboard Change Sender ID Customers Technicians MD [PERSON_NAME] [DATE…" at bounding box center [445, 256] width 580 height 471
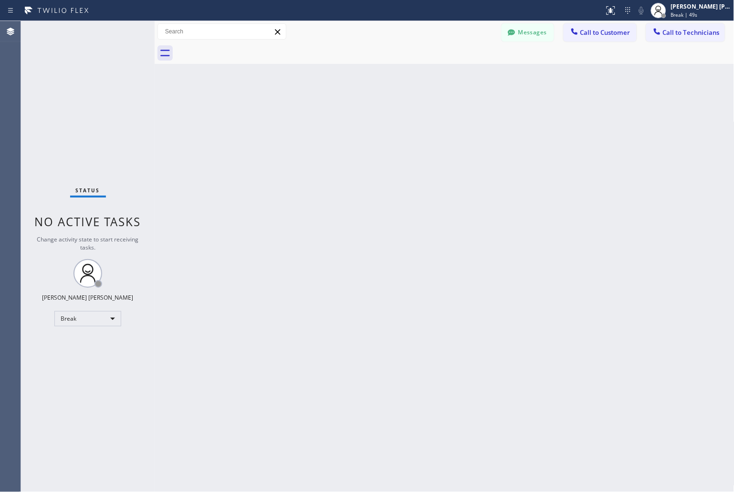
click at [346, 118] on div "Back to Dashboard Change Sender ID Customers Technicians MD [PERSON_NAME] [DATE…" at bounding box center [445, 256] width 580 height 471
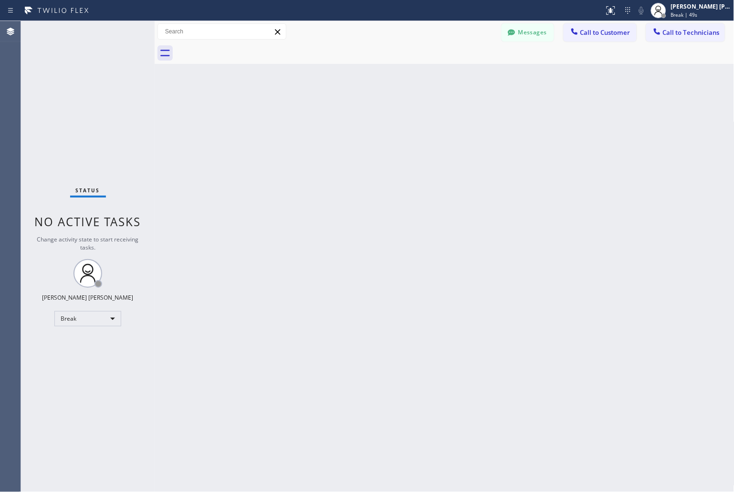
click at [346, 118] on div "Back to Dashboard Change Sender ID Customers Technicians MD [PERSON_NAME] [DATE…" at bounding box center [445, 256] width 580 height 471
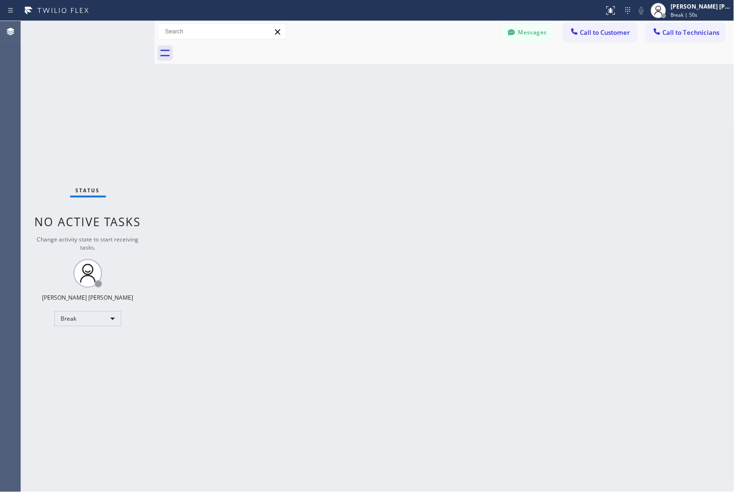
click at [346, 118] on div "Back to Dashboard Change Sender ID Customers Technicians MD [PERSON_NAME] [DATE…" at bounding box center [445, 256] width 580 height 471
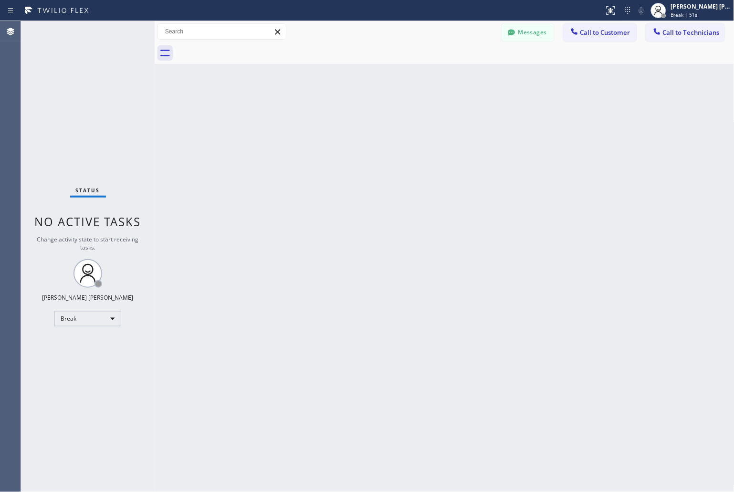
click at [346, 118] on div "Back to Dashboard Change Sender ID Customers Technicians MD [PERSON_NAME] [DATE…" at bounding box center [445, 256] width 580 height 471
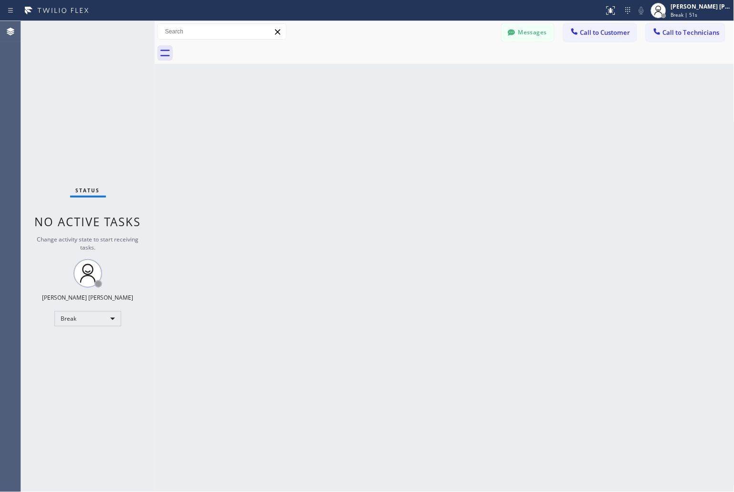
click at [346, 118] on div "Back to Dashboard Change Sender ID Customers Technicians MD [PERSON_NAME] [DATE…" at bounding box center [445, 256] width 580 height 471
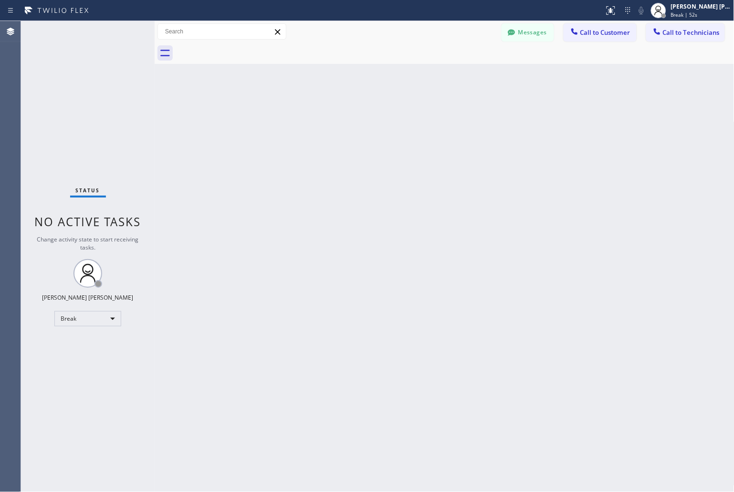
click at [346, 118] on div "Back to Dashboard Change Sender ID Customers Technicians MD [PERSON_NAME] [DATE…" at bounding box center [445, 256] width 580 height 471
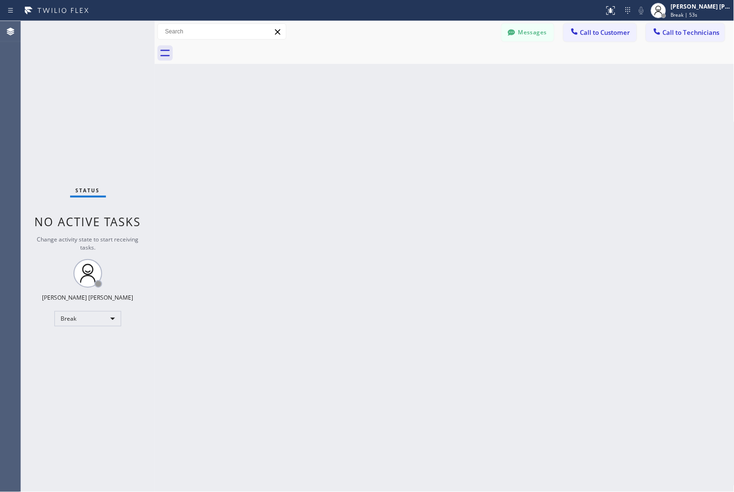
click at [346, 118] on div "Back to Dashboard Change Sender ID Customers Technicians MD [PERSON_NAME] [DATE…" at bounding box center [445, 256] width 580 height 471
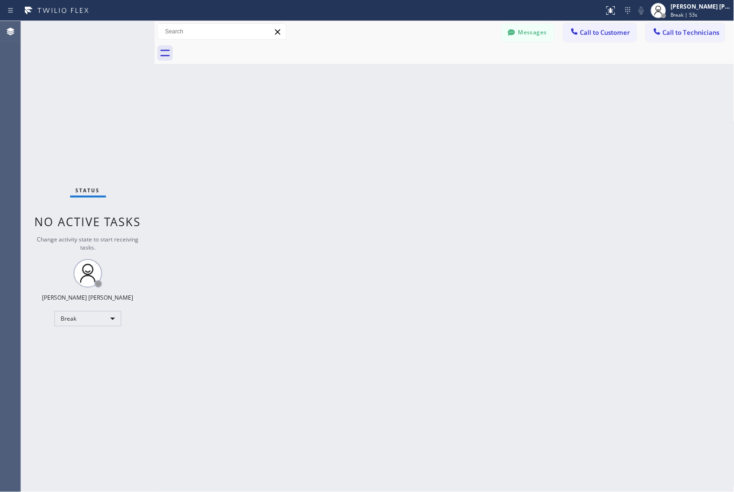
click at [346, 118] on div "Back to Dashboard Change Sender ID Customers Technicians MD [PERSON_NAME] [DATE…" at bounding box center [445, 256] width 580 height 471
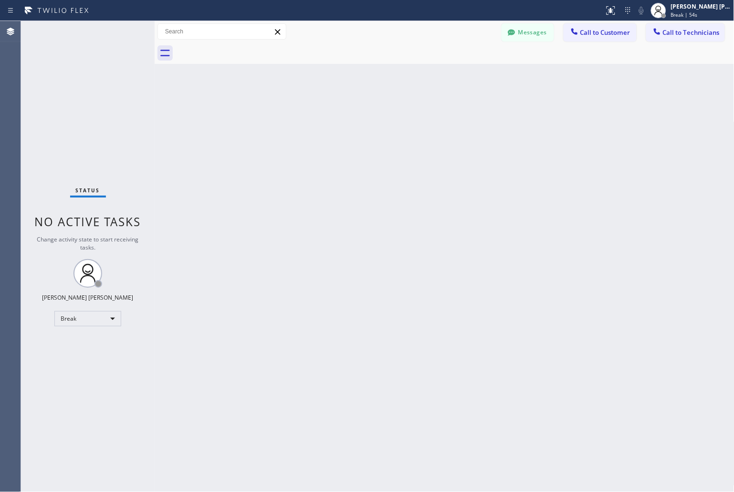
click at [346, 118] on div "Back to Dashboard Change Sender ID Customers Technicians MD [PERSON_NAME] [DATE…" at bounding box center [445, 256] width 580 height 471
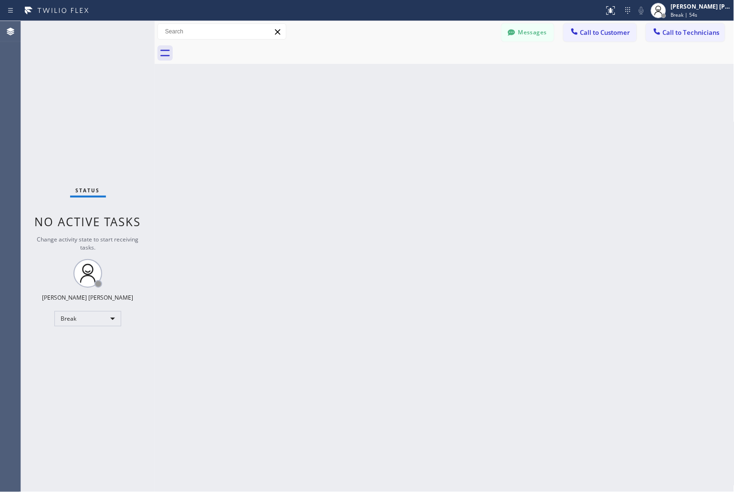
click at [346, 118] on div "Back to Dashboard Change Sender ID Customers Technicians MD [PERSON_NAME] [DATE…" at bounding box center [445, 256] width 580 height 471
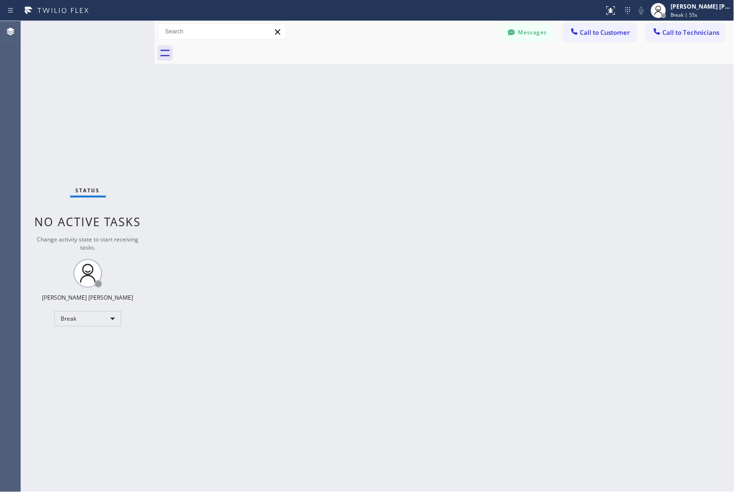
click at [346, 118] on div "Back to Dashboard Change Sender ID Customers Technicians MD [PERSON_NAME] [DATE…" at bounding box center [445, 256] width 580 height 471
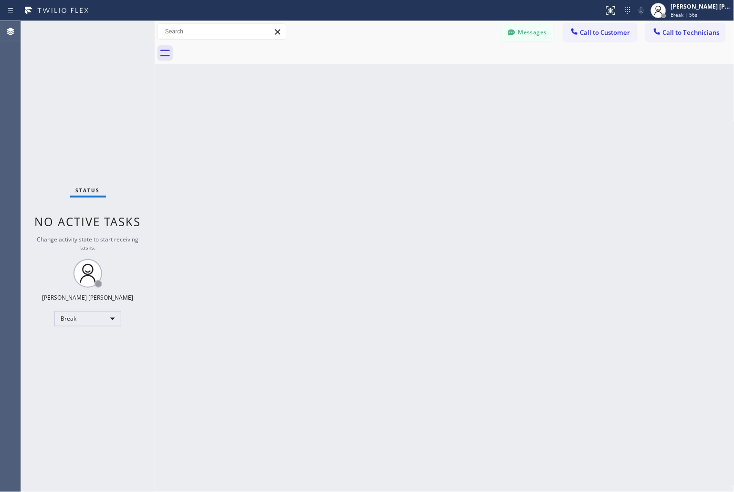
click at [346, 118] on div "Back to Dashboard Change Sender ID Customers Technicians MD [PERSON_NAME] [DATE…" at bounding box center [445, 256] width 580 height 471
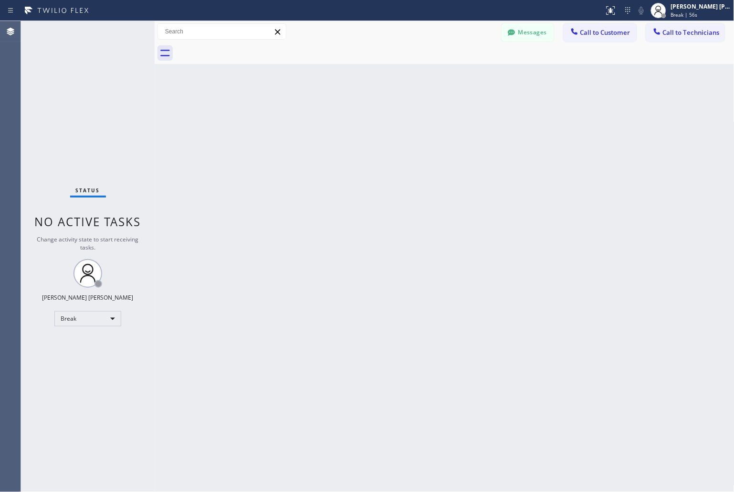
click at [346, 118] on div "Back to Dashboard Change Sender ID Customers Technicians MD [PERSON_NAME] [DATE…" at bounding box center [445, 256] width 580 height 471
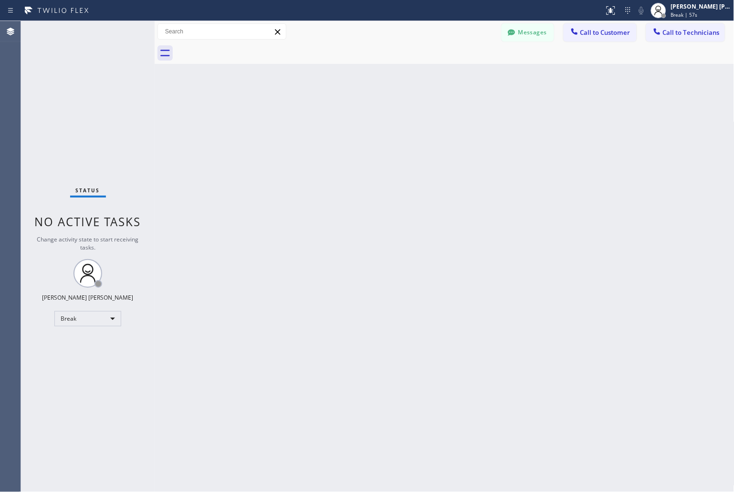
click at [346, 118] on div "Back to Dashboard Change Sender ID Customers Technicians MD [PERSON_NAME] [DATE…" at bounding box center [445, 256] width 580 height 471
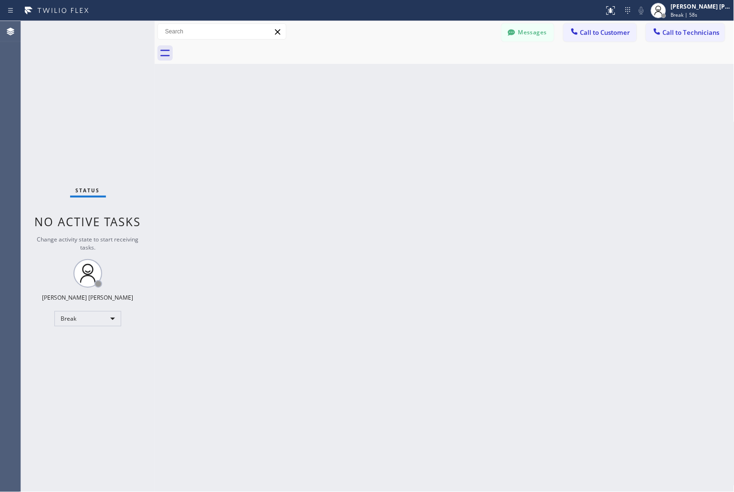
click at [346, 118] on div "Back to Dashboard Change Sender ID Customers Technicians MD [PERSON_NAME] [DATE…" at bounding box center [445, 256] width 580 height 471
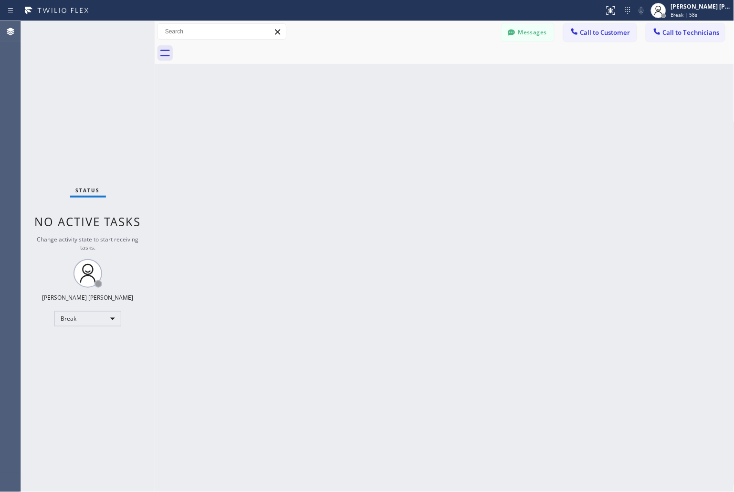
click at [346, 118] on div "Back to Dashboard Change Sender ID Customers Technicians MD [PERSON_NAME] [DATE…" at bounding box center [445, 256] width 580 height 471
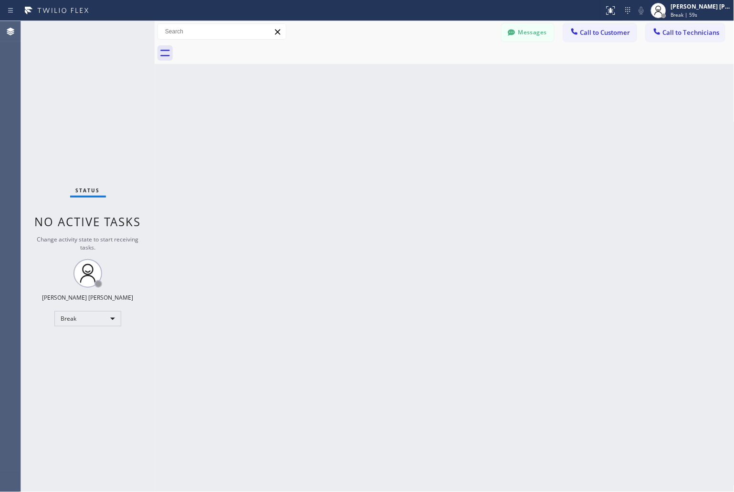
click at [346, 118] on div "Back to Dashboard Change Sender ID Customers Technicians MD [PERSON_NAME] [DATE…" at bounding box center [445, 256] width 580 height 471
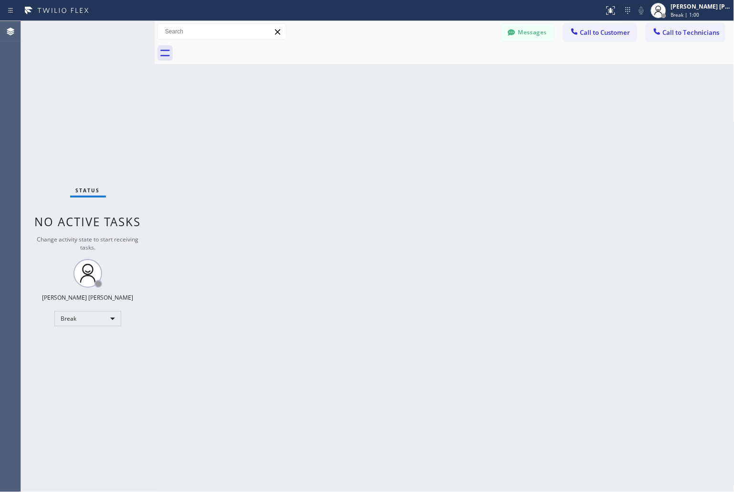
click at [346, 118] on div "Back to Dashboard Change Sender ID Customers Technicians MD [PERSON_NAME] [DATE…" at bounding box center [445, 256] width 580 height 471
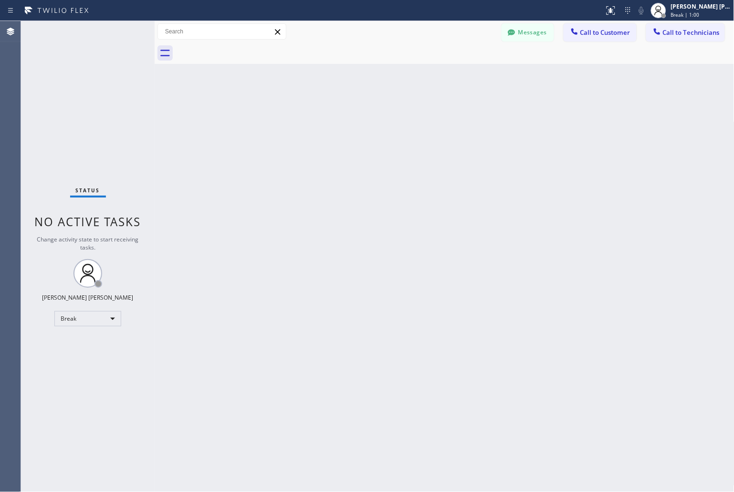
click at [346, 118] on div "Back to Dashboard Change Sender ID Customers Technicians MD [PERSON_NAME] [DATE…" at bounding box center [445, 256] width 580 height 471
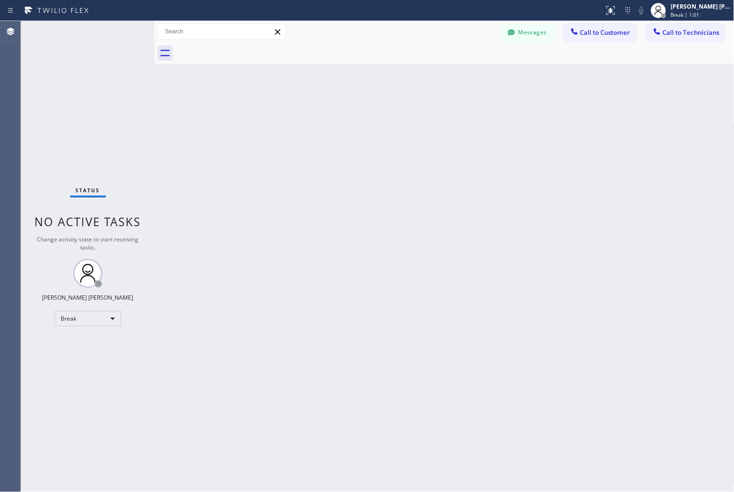
click at [346, 118] on div "Back to Dashboard Change Sender ID Customers Technicians MD [PERSON_NAME] [DATE…" at bounding box center [445, 256] width 580 height 471
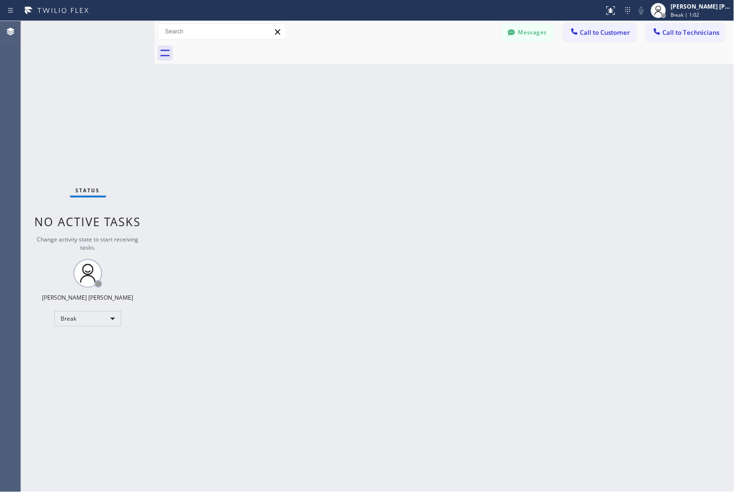
click at [346, 118] on div "Back to Dashboard Change Sender ID Customers Technicians MD [PERSON_NAME] [DATE…" at bounding box center [445, 256] width 580 height 471
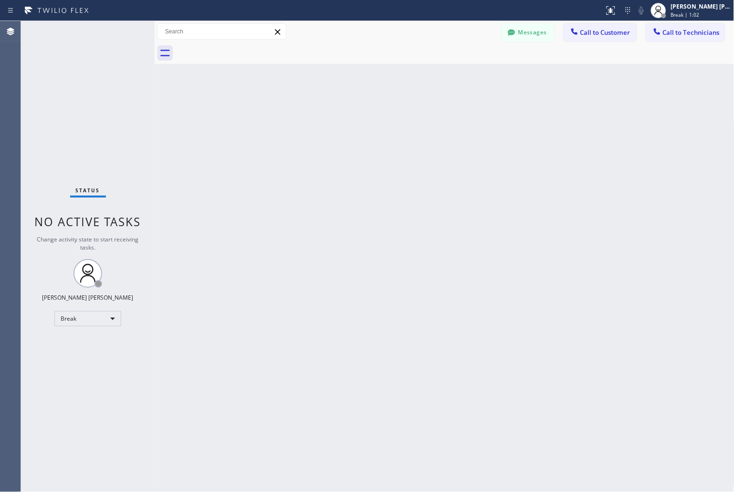
click at [346, 118] on div "Back to Dashboard Change Sender ID Customers Technicians MD [PERSON_NAME] [DATE…" at bounding box center [445, 256] width 580 height 471
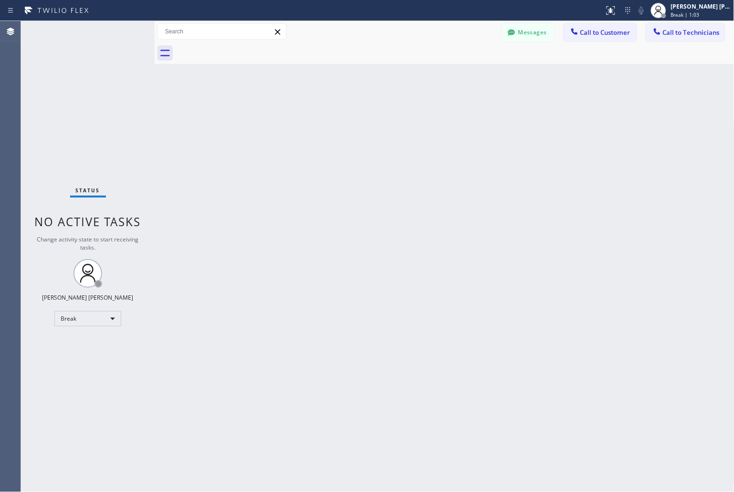
click at [346, 118] on div "Back to Dashboard Change Sender ID Customers Technicians MD [PERSON_NAME] [DATE…" at bounding box center [445, 256] width 580 height 471
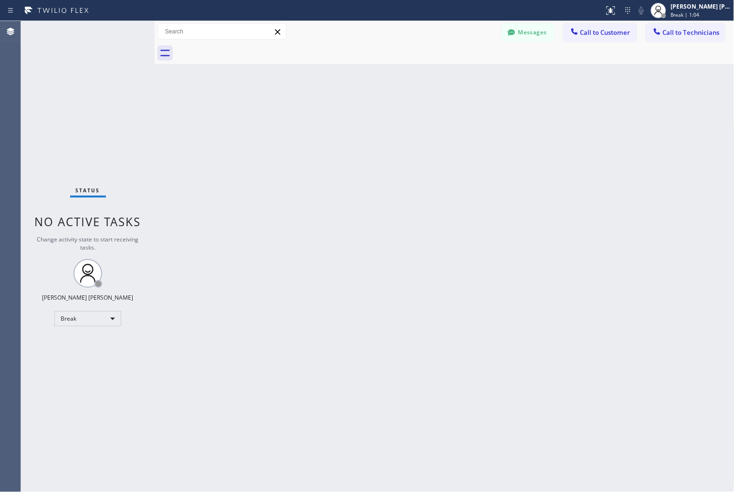
click at [346, 118] on div "Back to Dashboard Change Sender ID Customers Technicians MD [PERSON_NAME] [DATE…" at bounding box center [445, 256] width 580 height 471
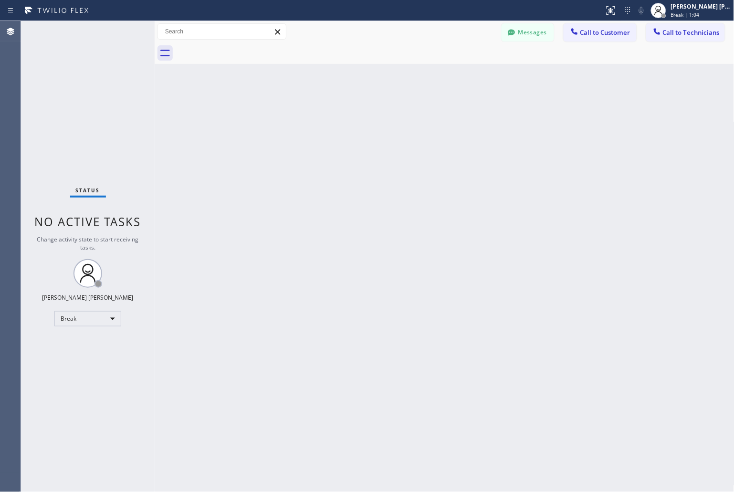
click at [346, 118] on div "Back to Dashboard Change Sender ID Customers Technicians MD [PERSON_NAME] [DATE…" at bounding box center [445, 256] width 580 height 471
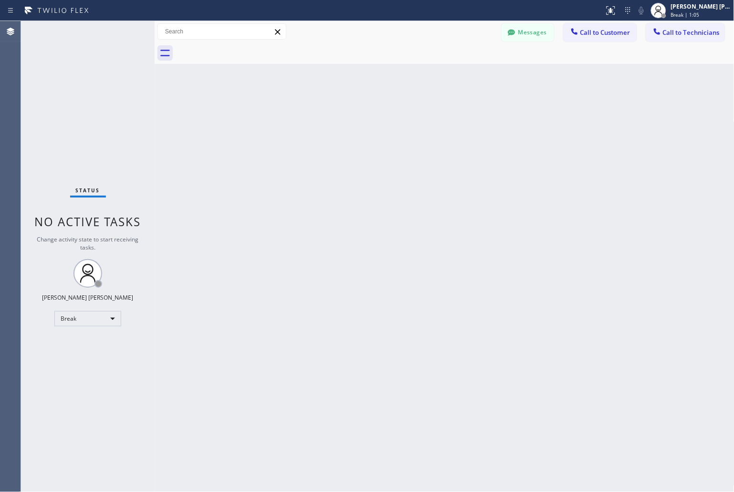
click at [346, 118] on div "Back to Dashboard Change Sender ID Customers Technicians MD [PERSON_NAME] [DATE…" at bounding box center [445, 256] width 580 height 471
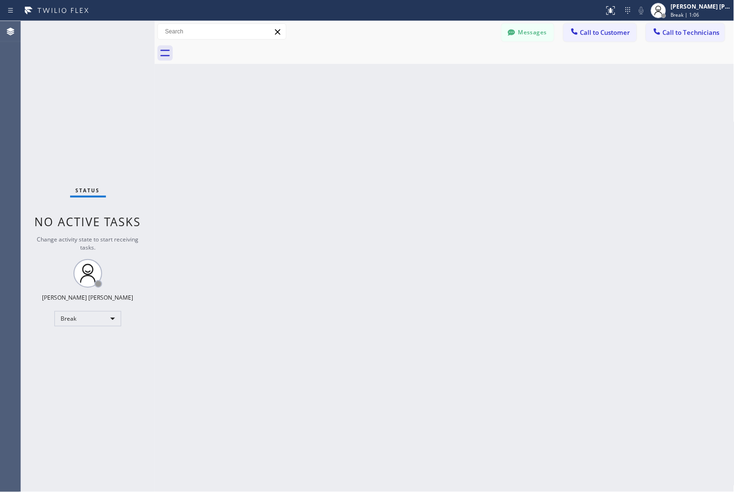
click at [346, 118] on div "Back to Dashboard Change Sender ID Customers Technicians MD [PERSON_NAME] [DATE…" at bounding box center [445, 256] width 580 height 471
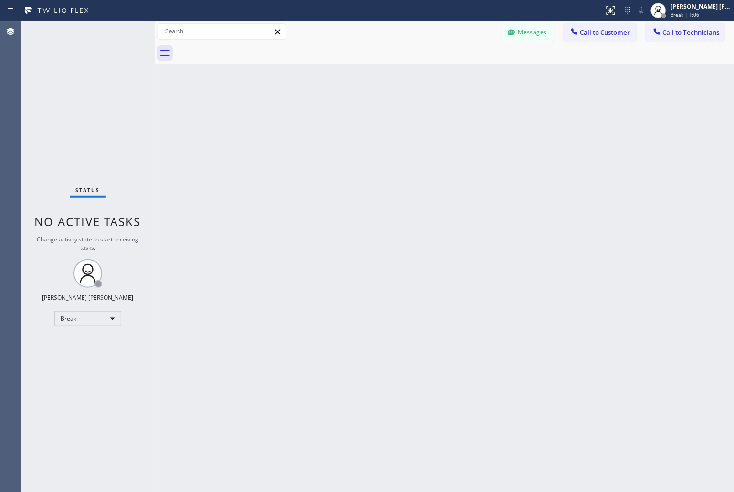
click at [346, 118] on div "Back to Dashboard Change Sender ID Customers Technicians MD [PERSON_NAME] [DATE…" at bounding box center [445, 256] width 580 height 471
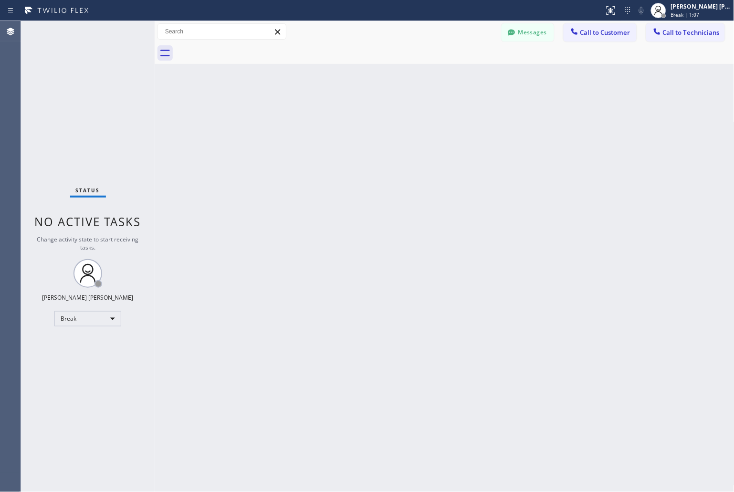
click at [346, 118] on div "Back to Dashboard Change Sender ID Customers Technicians MD [PERSON_NAME] [DATE…" at bounding box center [445, 256] width 580 height 471
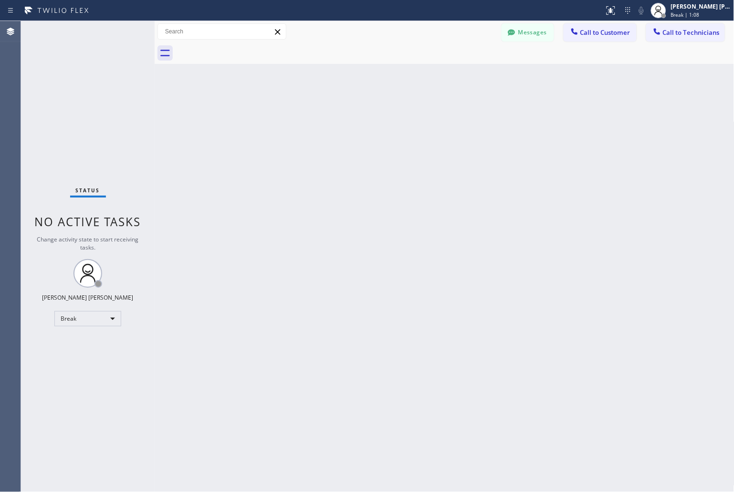
click at [346, 118] on div "Back to Dashboard Change Sender ID Customers Technicians MD [PERSON_NAME] [DATE…" at bounding box center [445, 256] width 580 height 471
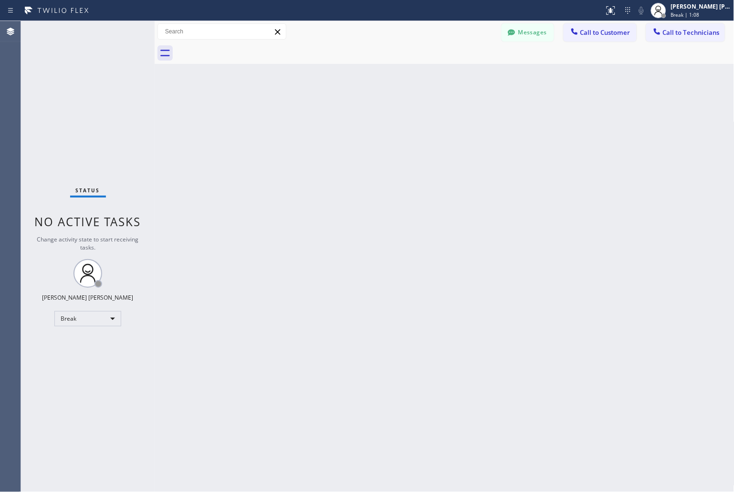
click at [346, 118] on div "Back to Dashboard Change Sender ID Customers Technicians MD [PERSON_NAME] [DATE…" at bounding box center [445, 256] width 580 height 471
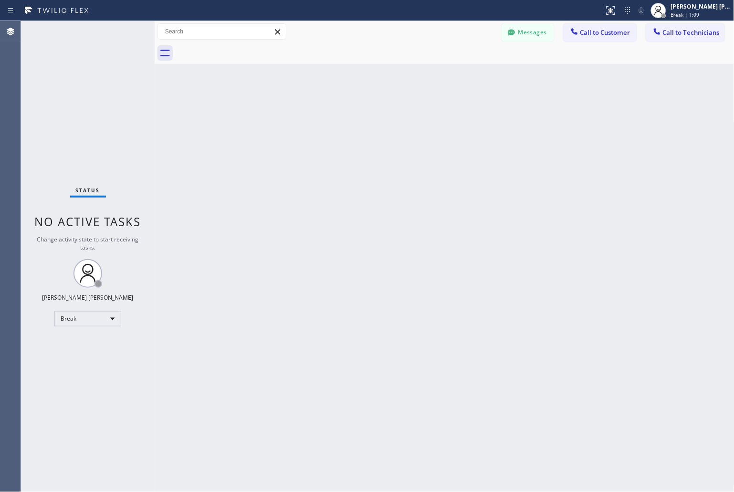
click at [346, 118] on div "Back to Dashboard Change Sender ID Customers Technicians MD [PERSON_NAME] [DATE…" at bounding box center [445, 256] width 580 height 471
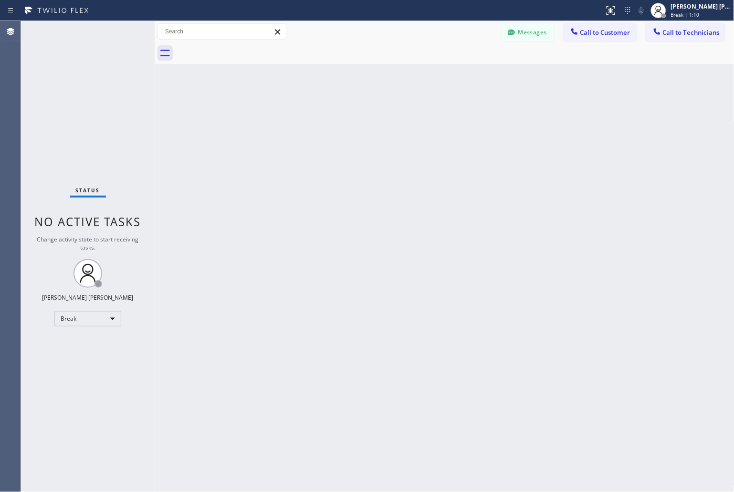
click at [346, 118] on div "Back to Dashboard Change Sender ID Customers Technicians MD [PERSON_NAME] [DATE…" at bounding box center [445, 256] width 580 height 471
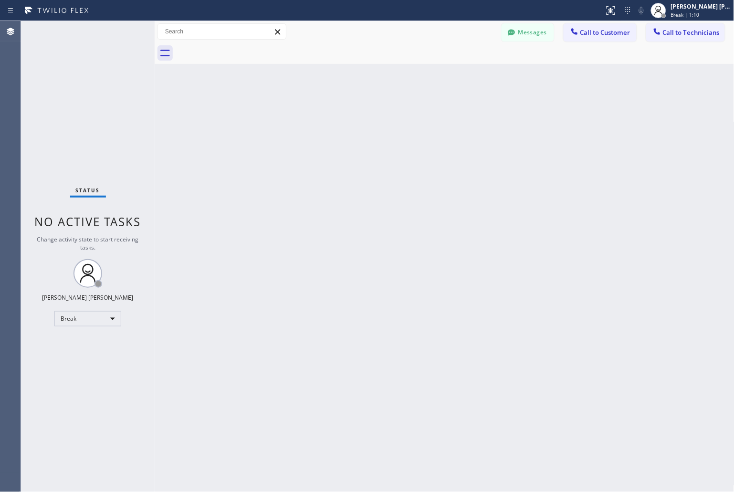
click at [346, 118] on div "Back to Dashboard Change Sender ID Customers Technicians MD [PERSON_NAME] [DATE…" at bounding box center [445, 256] width 580 height 471
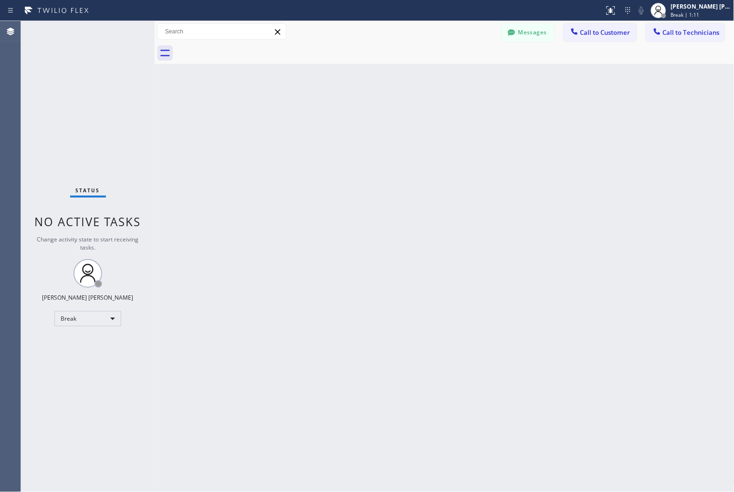
click at [346, 118] on div "Back to Dashboard Change Sender ID Customers Technicians MD [PERSON_NAME] [DATE…" at bounding box center [445, 256] width 580 height 471
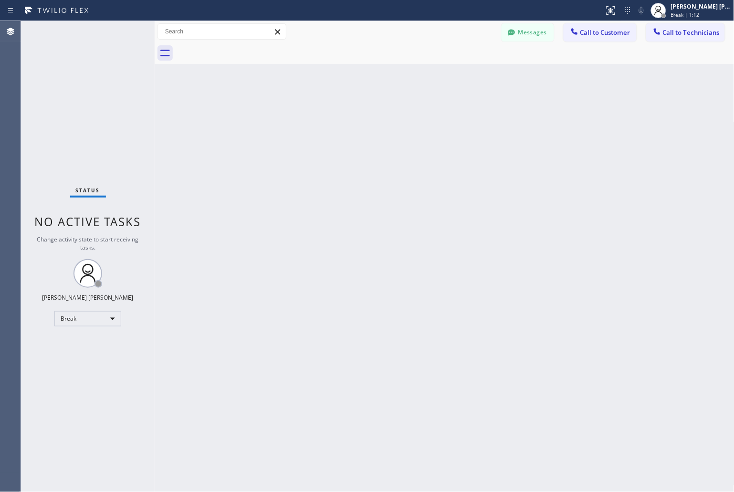
click at [346, 118] on div "Back to Dashboard Change Sender ID Customers Technicians MD [PERSON_NAME] [DATE…" at bounding box center [445, 256] width 580 height 471
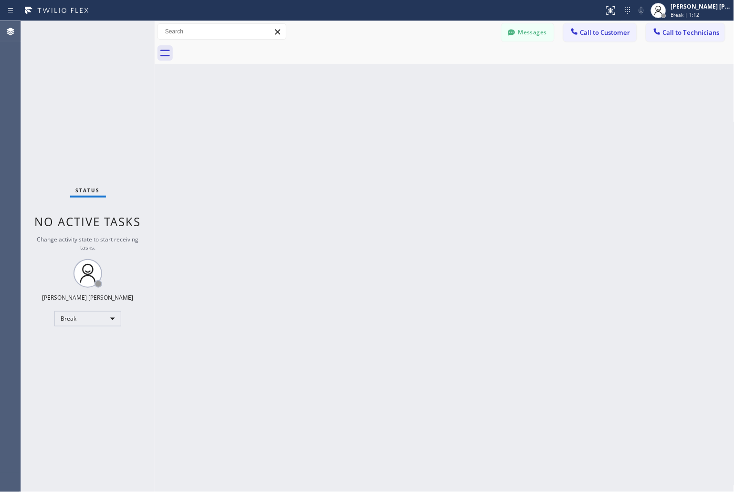
click at [346, 118] on div "Back to Dashboard Change Sender ID Customers Technicians MD [PERSON_NAME] [DATE…" at bounding box center [445, 256] width 580 height 471
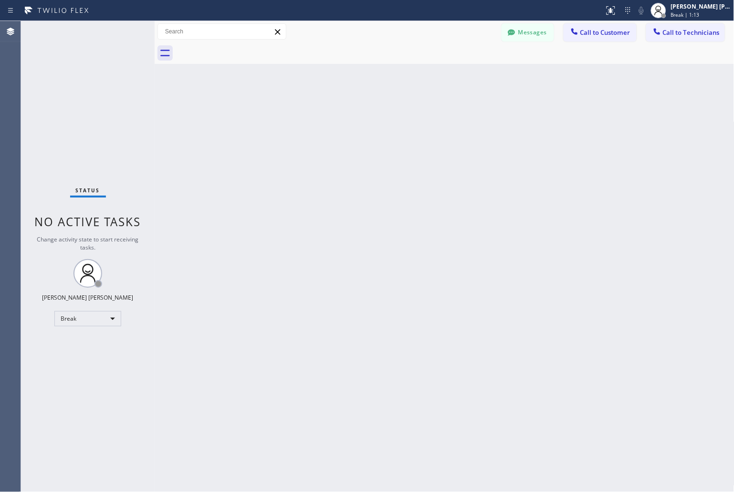
click at [346, 118] on div "Back to Dashboard Change Sender ID Customers Technicians MD [PERSON_NAME] [DATE…" at bounding box center [445, 256] width 580 height 471
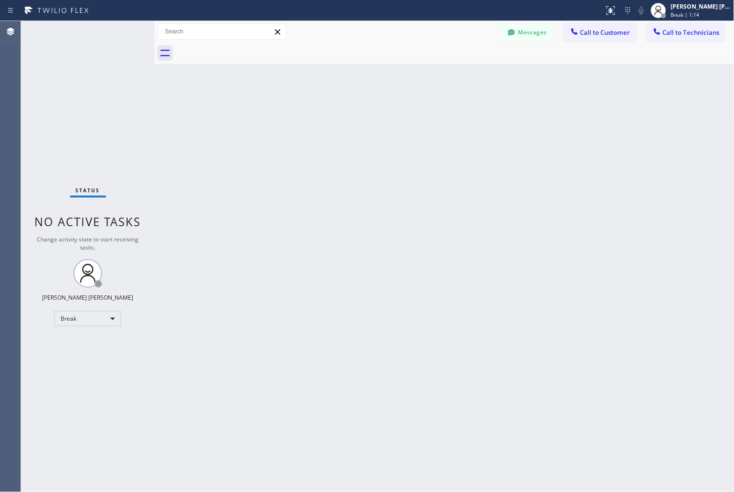
click at [346, 118] on div "Back to Dashboard Change Sender ID Customers Technicians MD [PERSON_NAME] [DATE…" at bounding box center [445, 256] width 580 height 471
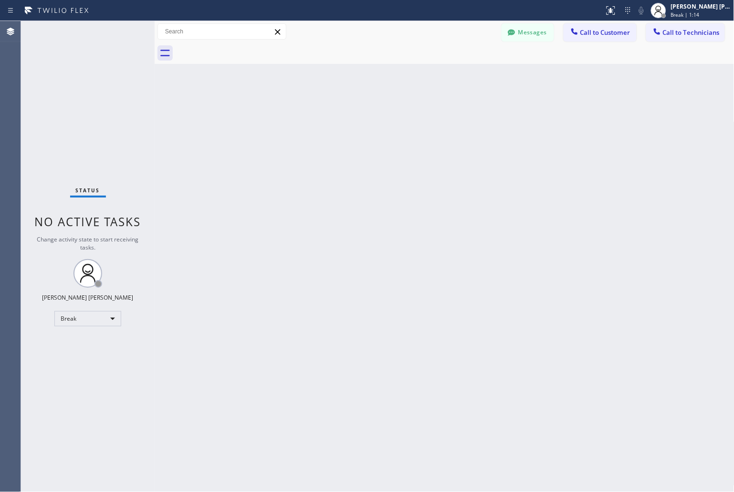
click at [346, 118] on div "Back to Dashboard Change Sender ID Customers Technicians MD [PERSON_NAME] [DATE…" at bounding box center [445, 256] width 580 height 471
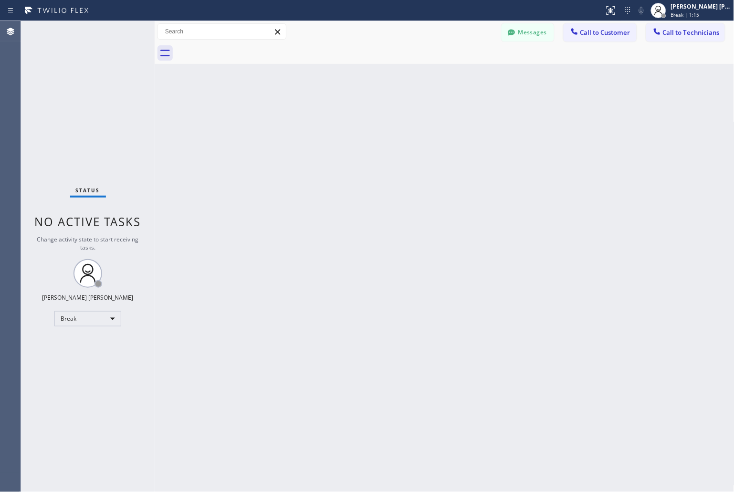
click at [346, 118] on div "Back to Dashboard Change Sender ID Customers Technicians MD [PERSON_NAME] [DATE…" at bounding box center [445, 256] width 580 height 471
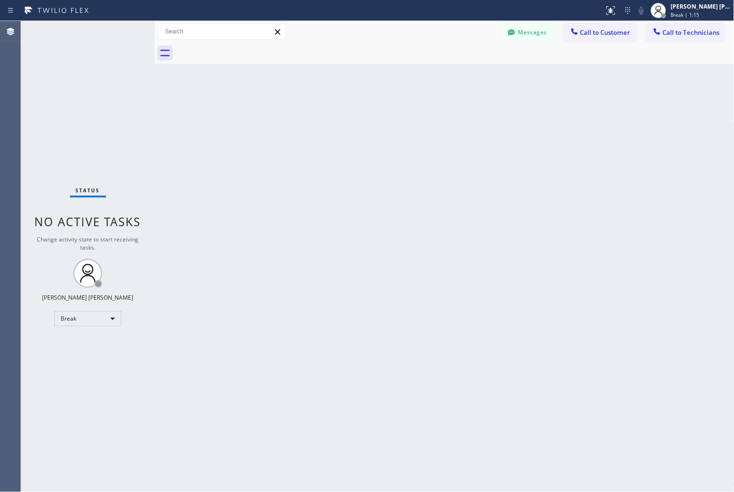
click at [346, 118] on div "Back to Dashboard Change Sender ID Customers Technicians MD [PERSON_NAME] [DATE…" at bounding box center [445, 256] width 580 height 471
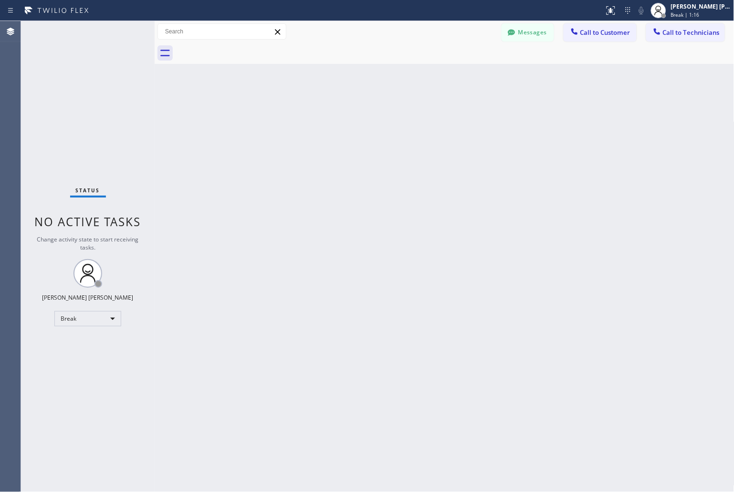
click at [346, 118] on div "Back to Dashboard Change Sender ID Customers Technicians MD [PERSON_NAME] [DATE…" at bounding box center [445, 256] width 580 height 471
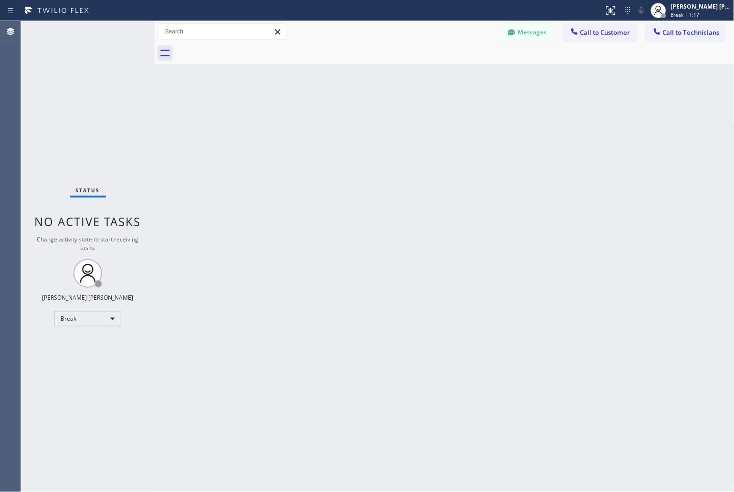
click at [346, 118] on div "Back to Dashboard Change Sender ID Customers Technicians MD [PERSON_NAME] [DATE…" at bounding box center [445, 256] width 580 height 471
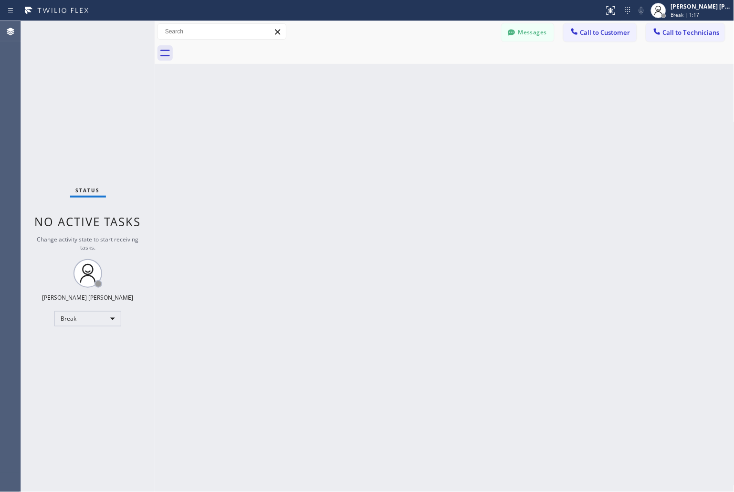
click at [346, 118] on div "Back to Dashboard Change Sender ID Customers Technicians MD [PERSON_NAME] [DATE…" at bounding box center [445, 256] width 580 height 471
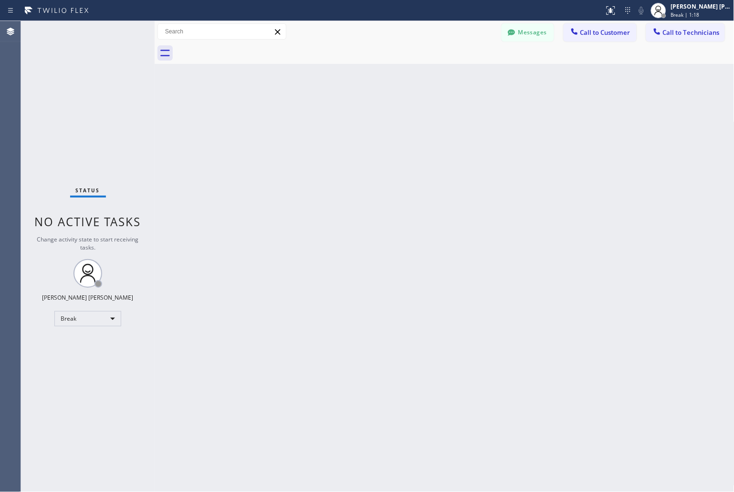
click at [346, 118] on div "Back to Dashboard Change Sender ID Customers Technicians MD [PERSON_NAME] [DATE…" at bounding box center [445, 256] width 580 height 471
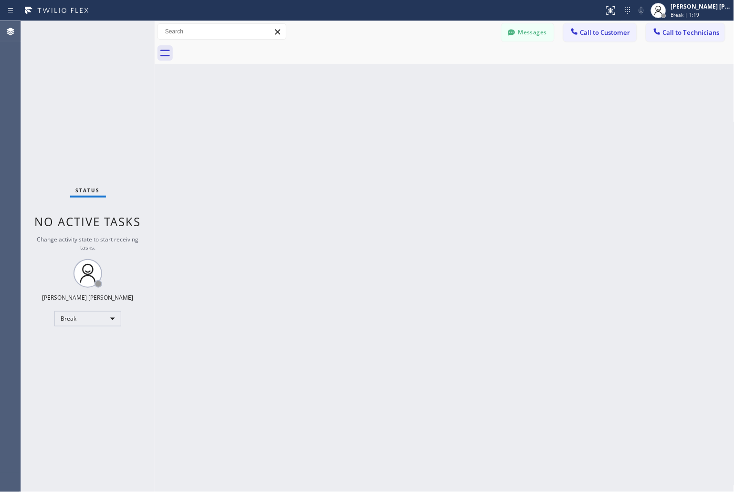
click at [346, 118] on div "Back to Dashboard Change Sender ID Customers Technicians MD [PERSON_NAME] [DATE…" at bounding box center [445, 256] width 580 height 471
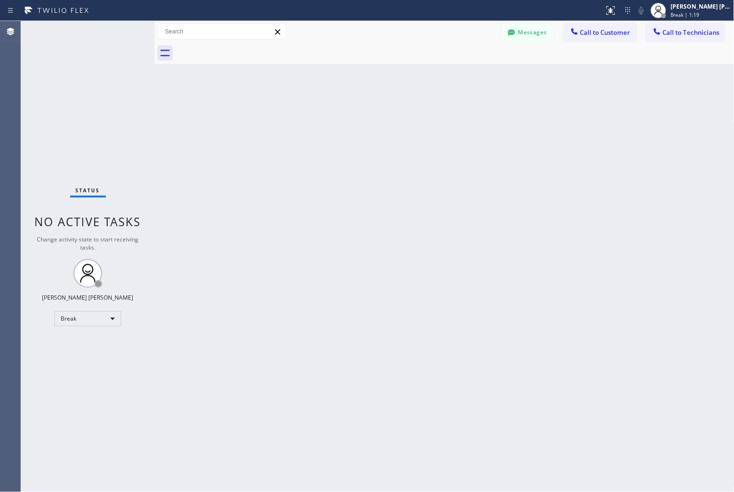
click at [346, 118] on div "Back to Dashboard Change Sender ID Customers Technicians MD [PERSON_NAME] [DATE…" at bounding box center [445, 256] width 580 height 471
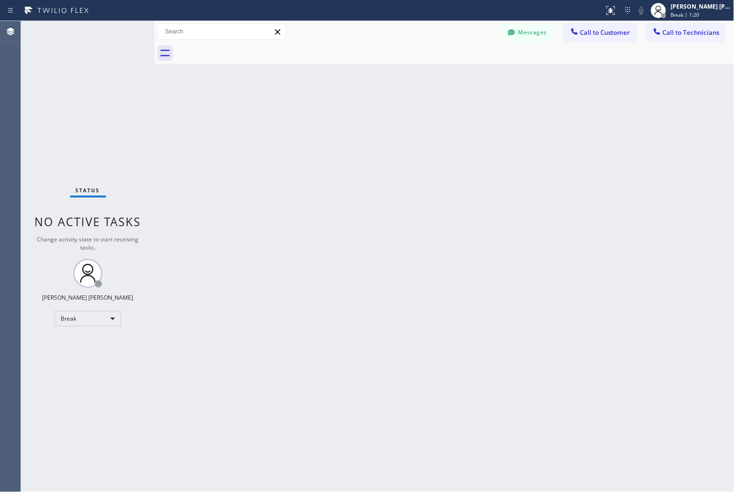
click at [346, 118] on div "Back to Dashboard Change Sender ID Customers Technicians MD [PERSON_NAME] [DATE…" at bounding box center [445, 256] width 580 height 471
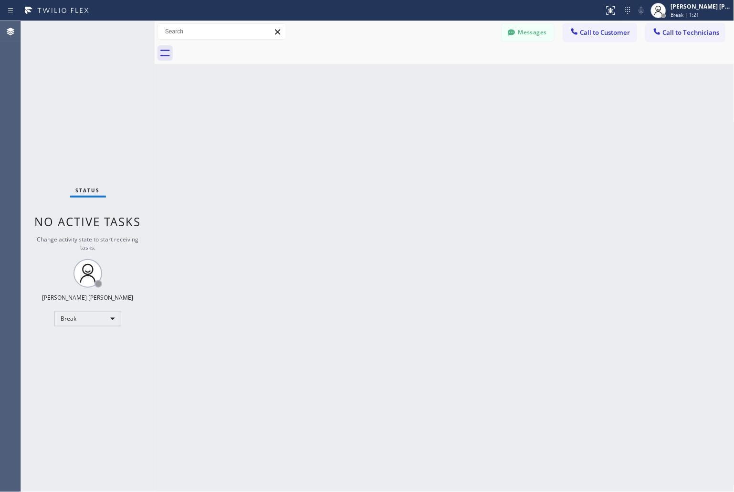
click at [346, 118] on div "Back to Dashboard Change Sender ID Customers Technicians MD [PERSON_NAME] [DATE…" at bounding box center [445, 256] width 580 height 471
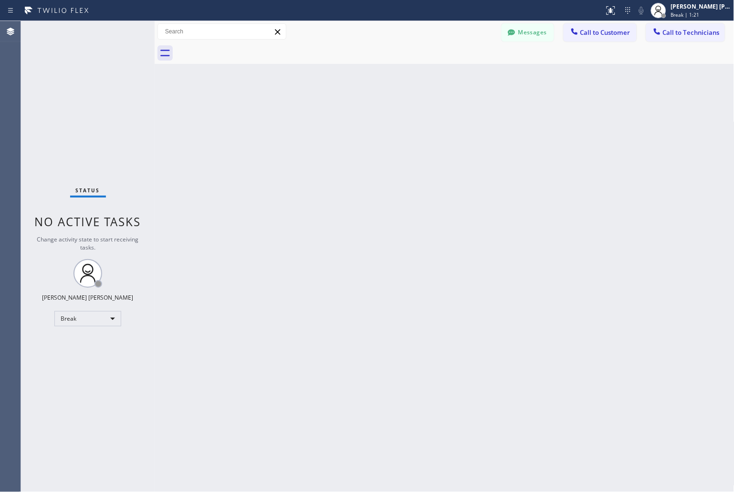
click at [346, 118] on div "Back to Dashboard Change Sender ID Customers Technicians MD [PERSON_NAME] [DATE…" at bounding box center [445, 256] width 580 height 471
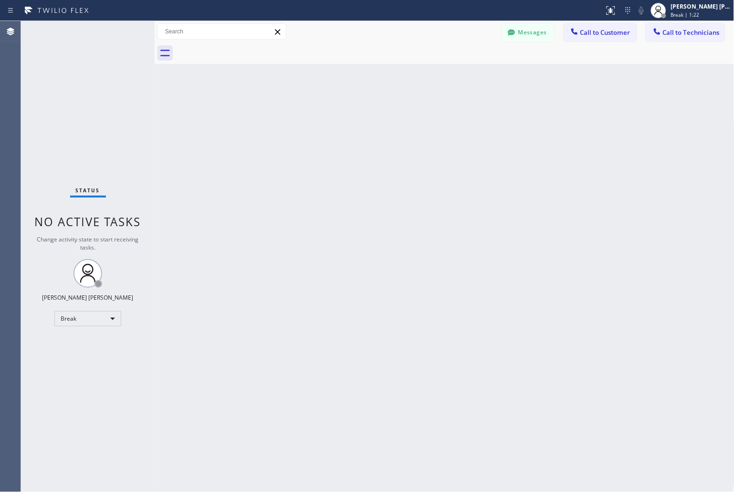
click at [346, 118] on div "Back to Dashboard Change Sender ID Customers Technicians MD [PERSON_NAME] [DATE…" at bounding box center [445, 256] width 580 height 471
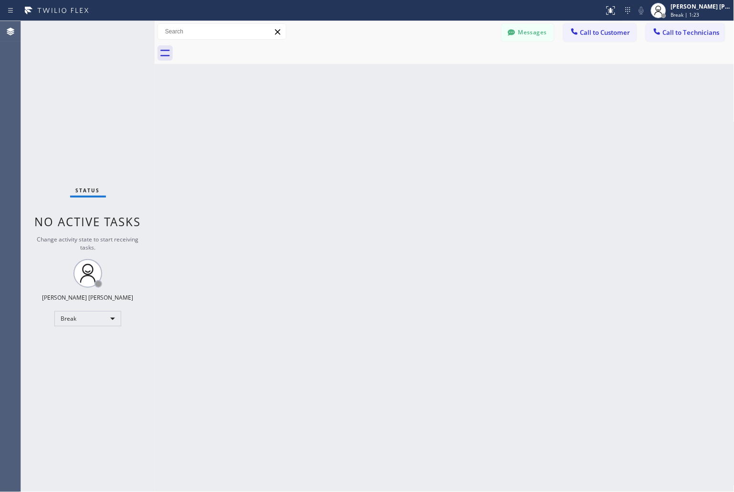
click at [346, 118] on div "Back to Dashboard Change Sender ID Customers Technicians MD [PERSON_NAME] [DATE…" at bounding box center [445, 256] width 580 height 471
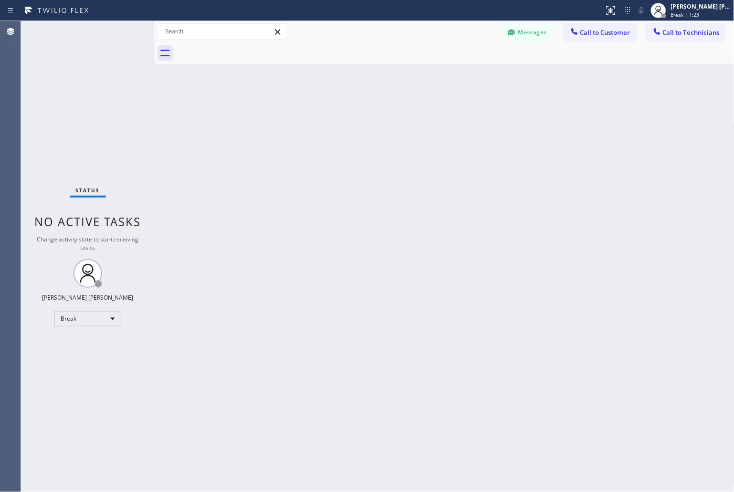
click at [346, 118] on div "Back to Dashboard Change Sender ID Customers Technicians MD [PERSON_NAME] [DATE…" at bounding box center [445, 256] width 580 height 471
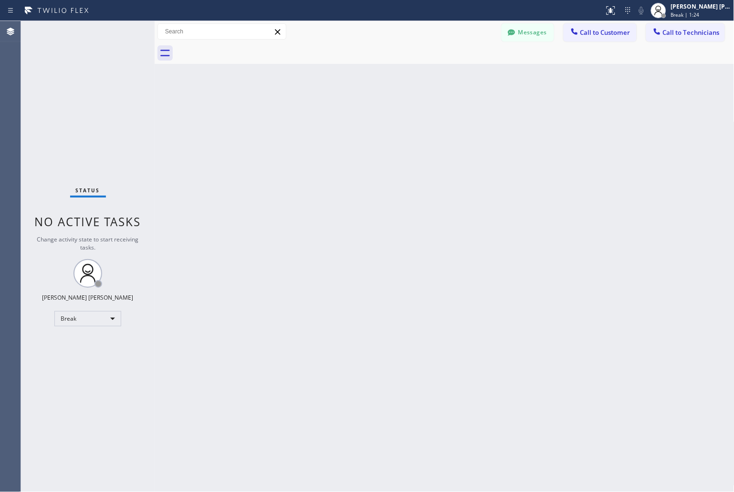
click at [346, 118] on div "Back to Dashboard Change Sender ID Customers Technicians MD [PERSON_NAME] [DATE…" at bounding box center [445, 256] width 580 height 471
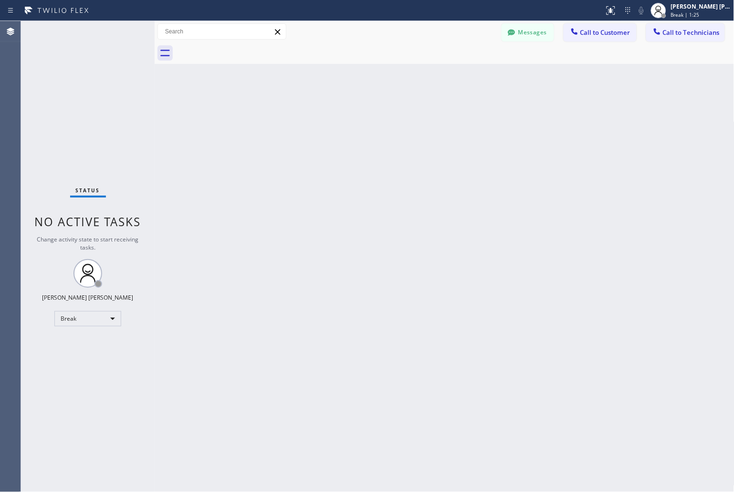
click at [346, 118] on div "Back to Dashboard Change Sender ID Customers Technicians MD [PERSON_NAME] [DATE…" at bounding box center [445, 256] width 580 height 471
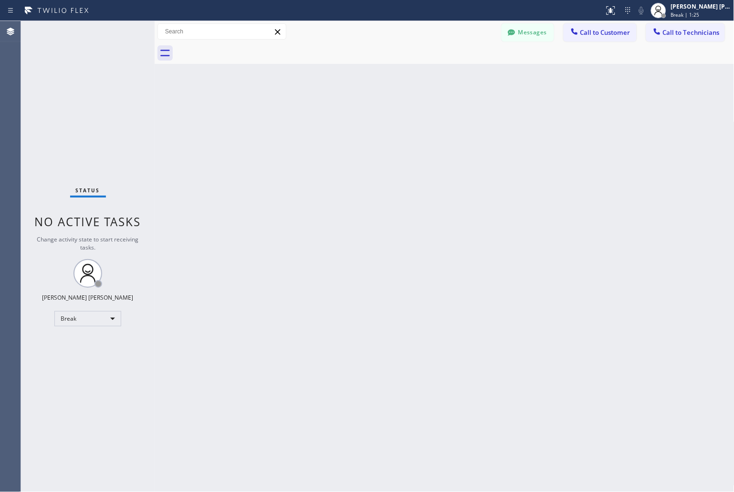
click at [346, 118] on div "Back to Dashboard Change Sender ID Customers Technicians MD [PERSON_NAME] [DATE…" at bounding box center [445, 256] width 580 height 471
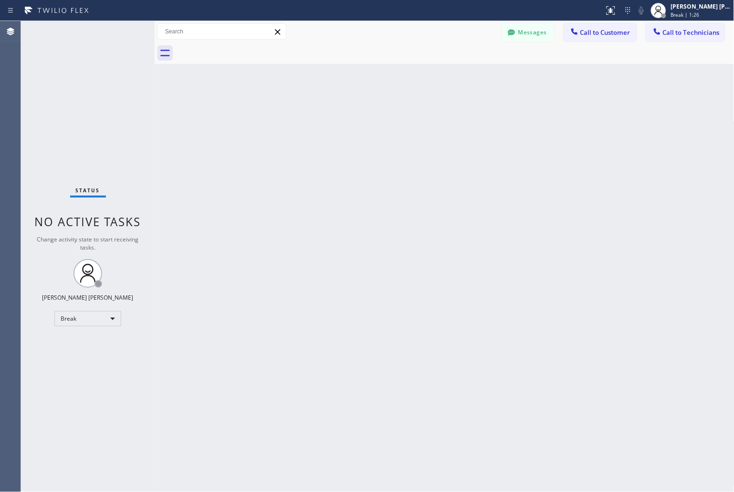
click at [346, 118] on div "Back to Dashboard Change Sender ID Customers Technicians MD [PERSON_NAME] [DATE…" at bounding box center [445, 256] width 580 height 471
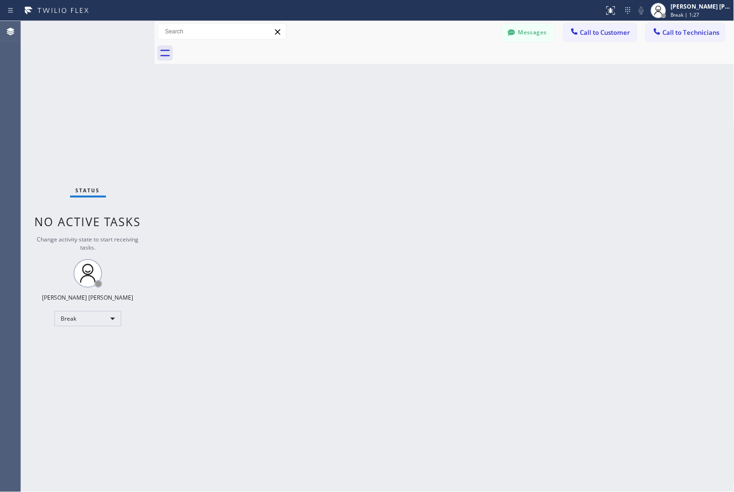
click at [346, 118] on div "Back to Dashboard Change Sender ID Customers Technicians MD [PERSON_NAME] [DATE…" at bounding box center [445, 256] width 580 height 471
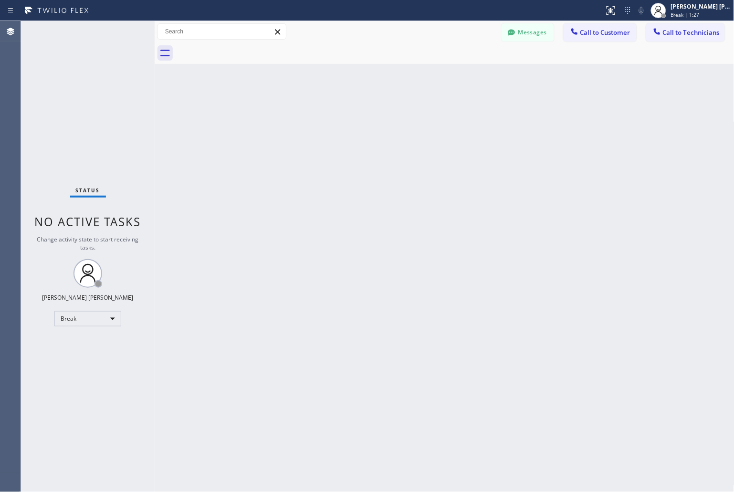
click at [346, 118] on div "Back to Dashboard Change Sender ID Customers Technicians MD [PERSON_NAME] [DATE…" at bounding box center [445, 256] width 580 height 471
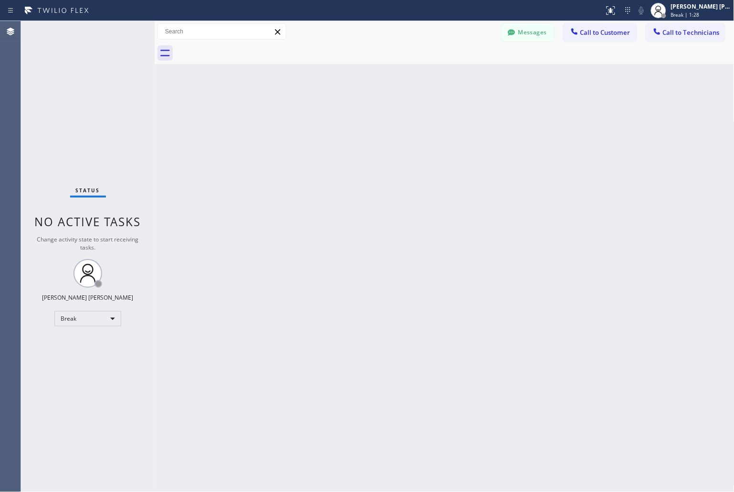
click at [346, 118] on div "Back to Dashboard Change Sender ID Customers Technicians MD [PERSON_NAME] [DATE…" at bounding box center [445, 256] width 580 height 471
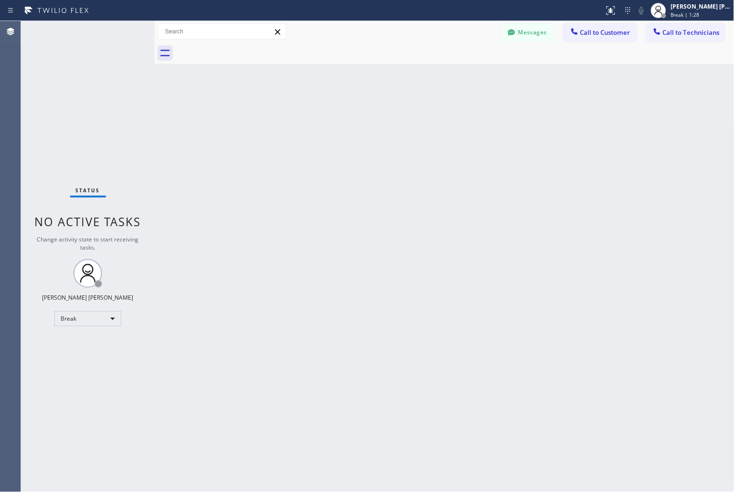
click at [346, 118] on div "Back to Dashboard Change Sender ID Customers Technicians MD [PERSON_NAME] [DATE…" at bounding box center [445, 256] width 580 height 471
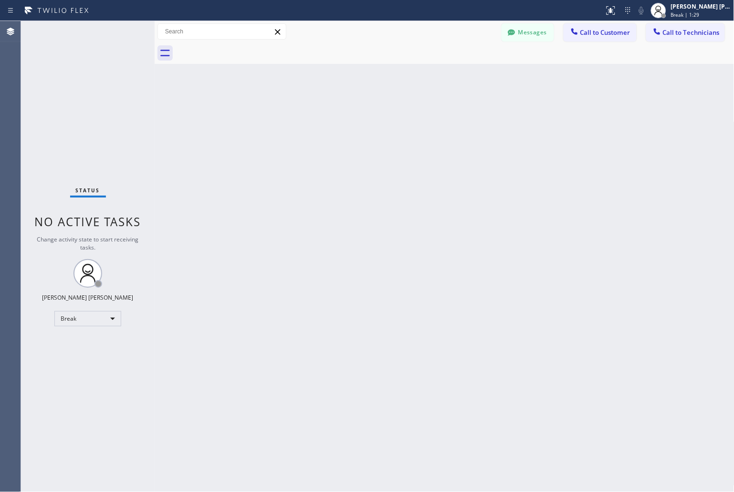
click at [346, 118] on div "Back to Dashboard Change Sender ID Customers Technicians MD [PERSON_NAME] [DATE…" at bounding box center [445, 256] width 580 height 471
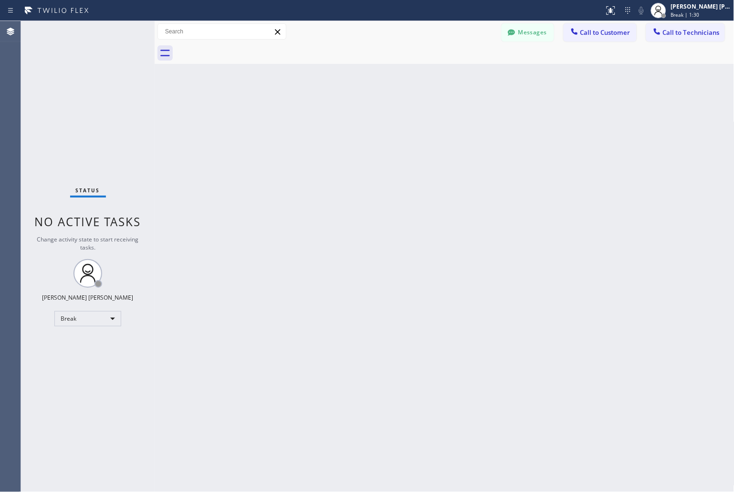
click at [346, 118] on div "Back to Dashboard Change Sender ID Customers Technicians MD [PERSON_NAME] [DATE…" at bounding box center [445, 256] width 580 height 471
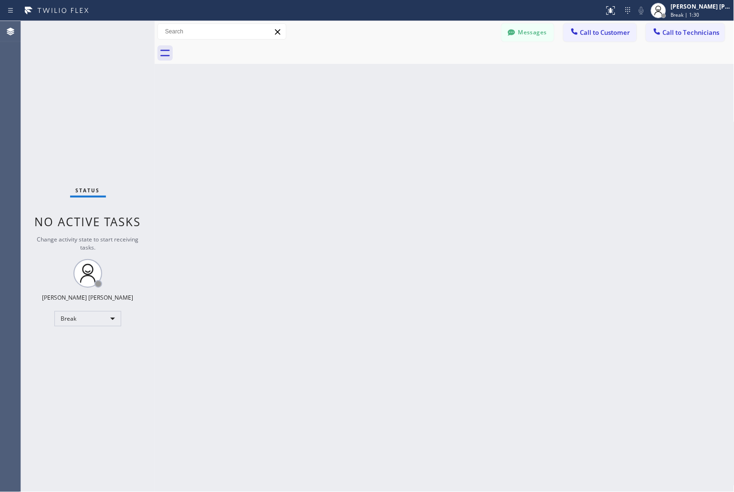
click at [346, 118] on div "Back to Dashboard Change Sender ID Customers Technicians MD [PERSON_NAME] [DATE…" at bounding box center [445, 256] width 580 height 471
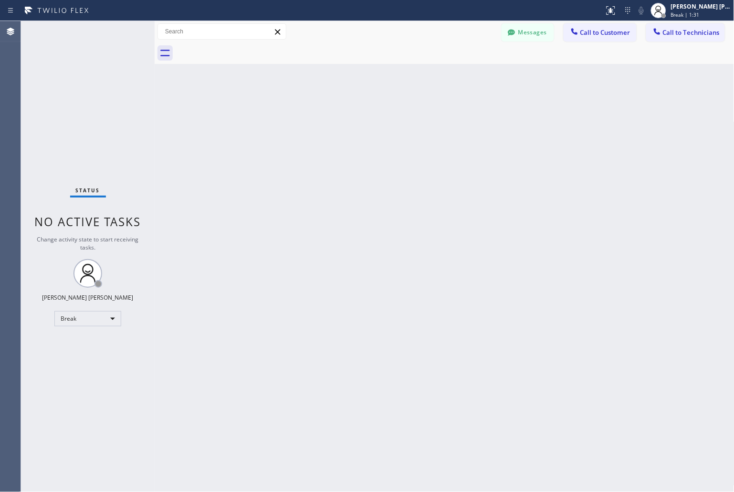
click at [346, 118] on div "Back to Dashboard Change Sender ID Customers Technicians MD [PERSON_NAME] [DATE…" at bounding box center [445, 256] width 580 height 471
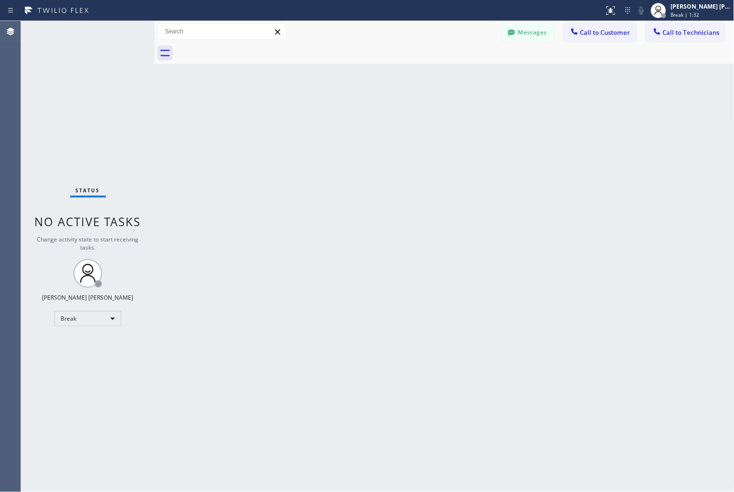
click at [346, 118] on div "Back to Dashboard Change Sender ID Customers Technicians MD [PERSON_NAME] [DATE…" at bounding box center [445, 256] width 580 height 471
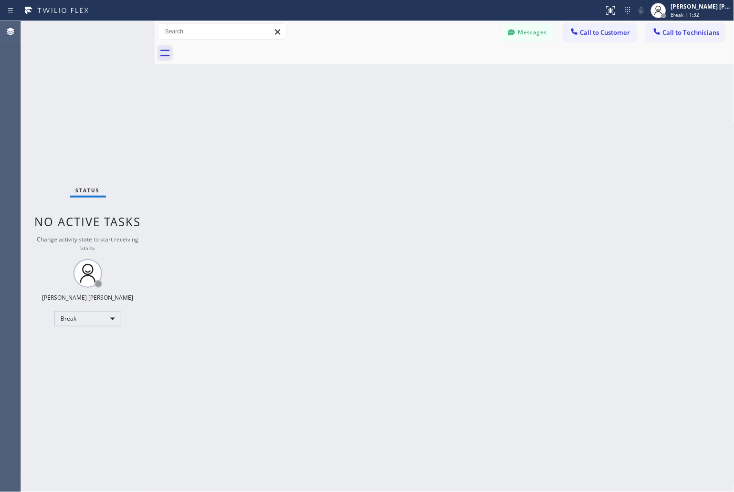
click at [346, 118] on div "Back to Dashboard Change Sender ID Customers Technicians MD [PERSON_NAME] [DATE…" at bounding box center [445, 256] width 580 height 471
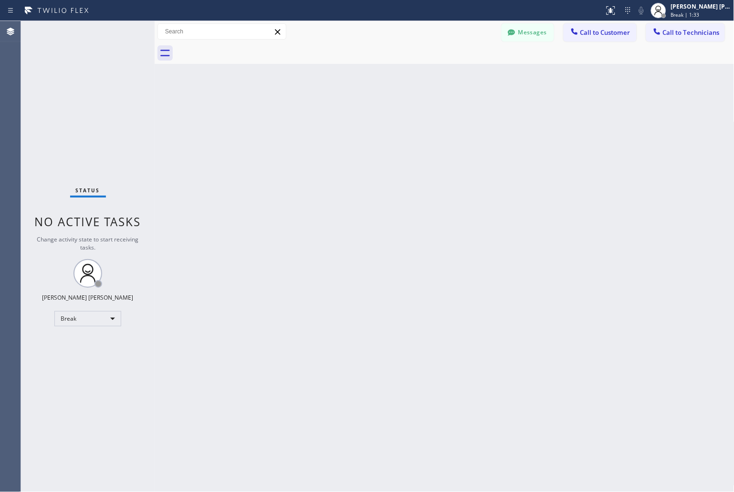
click at [346, 118] on div "Back to Dashboard Change Sender ID Customers Technicians MD [PERSON_NAME] [DATE…" at bounding box center [445, 256] width 580 height 471
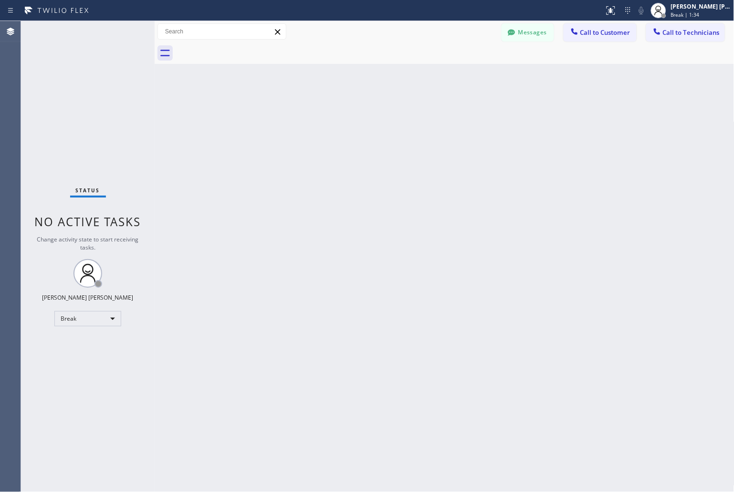
click at [346, 118] on div "Back to Dashboard Change Sender ID Customers Technicians MD [PERSON_NAME] [DATE…" at bounding box center [445, 256] width 580 height 471
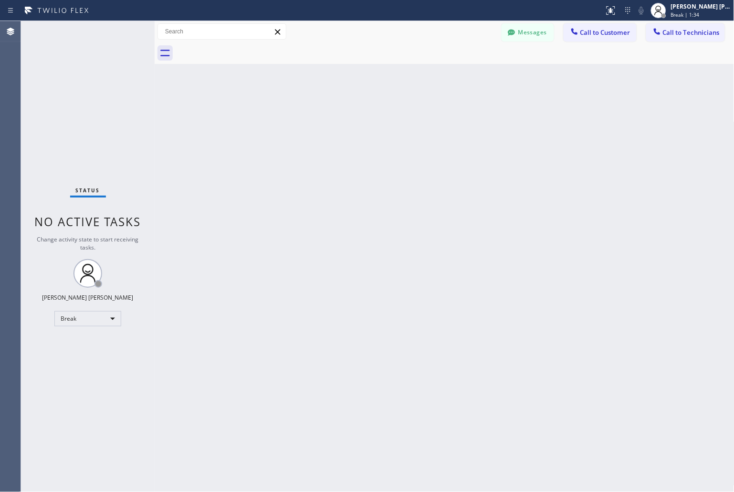
click at [346, 118] on div "Back to Dashboard Change Sender ID Customers Technicians MD [PERSON_NAME] [DATE…" at bounding box center [445, 256] width 580 height 471
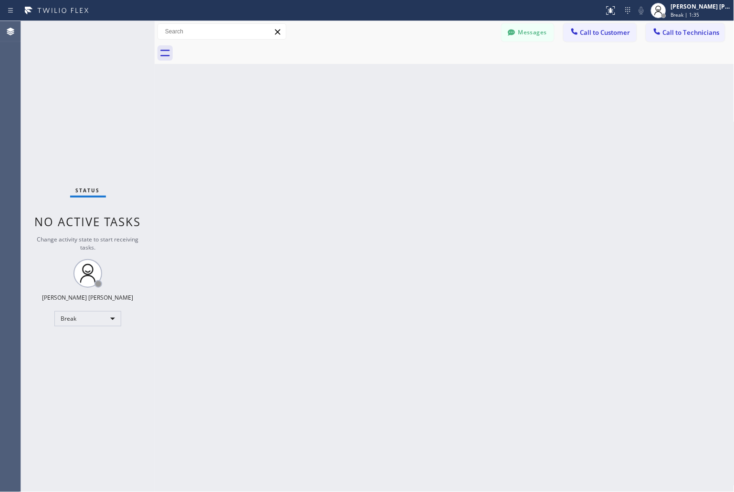
click at [346, 118] on div "Back to Dashboard Change Sender ID Customers Technicians MD [PERSON_NAME] [DATE…" at bounding box center [445, 256] width 580 height 471
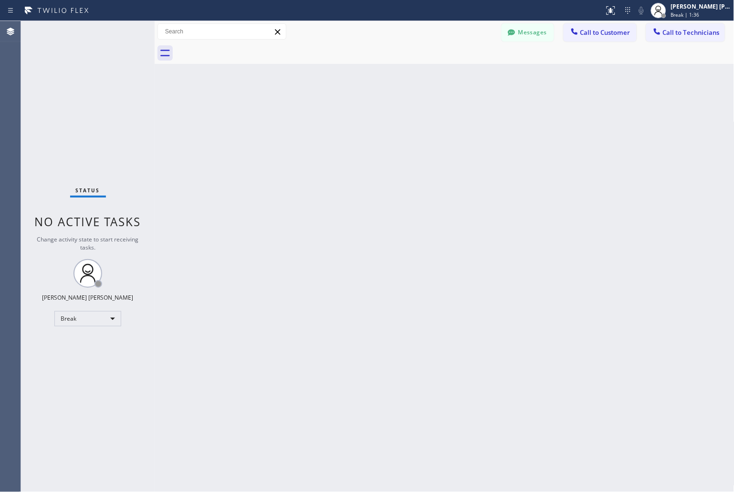
click at [346, 118] on div "Back to Dashboard Change Sender ID Customers Technicians MD [PERSON_NAME] [DATE…" at bounding box center [445, 256] width 580 height 471
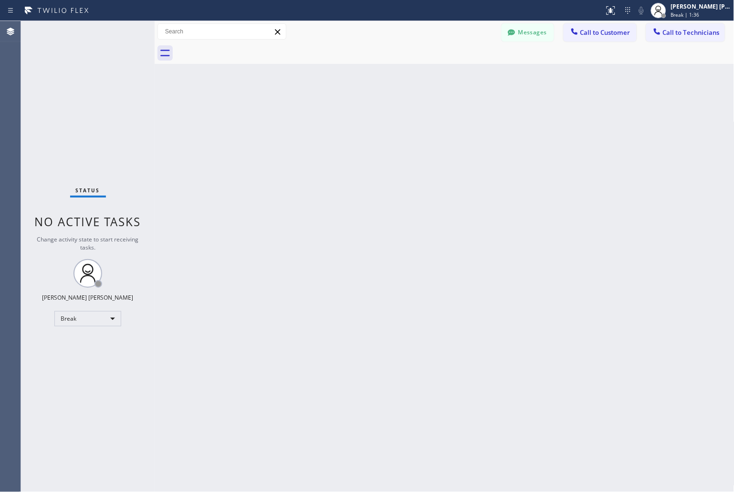
click at [346, 118] on div "Back to Dashboard Change Sender ID Customers Technicians MD [PERSON_NAME] [DATE…" at bounding box center [445, 256] width 580 height 471
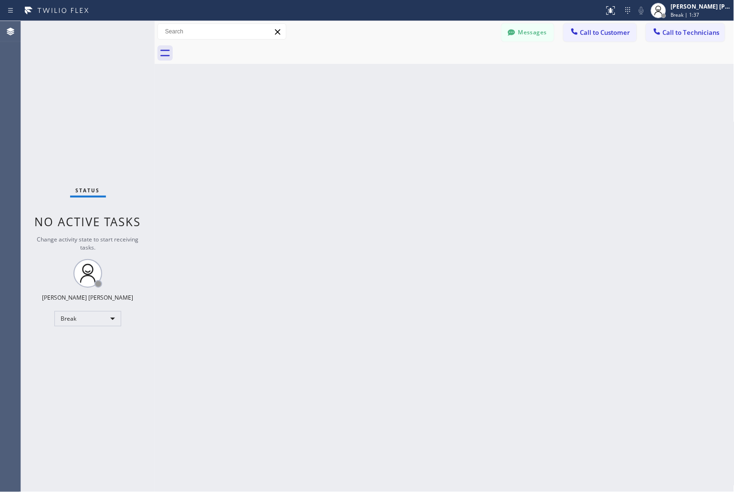
click at [346, 118] on div "Back to Dashboard Change Sender ID Customers Technicians MD [PERSON_NAME] [DATE…" at bounding box center [445, 256] width 580 height 471
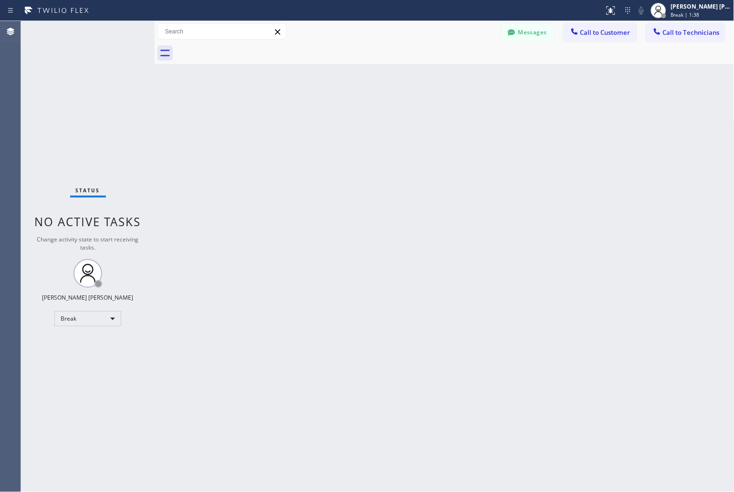
click at [346, 118] on div "Back to Dashboard Change Sender ID Customers Technicians MD [PERSON_NAME] [DATE…" at bounding box center [445, 256] width 580 height 471
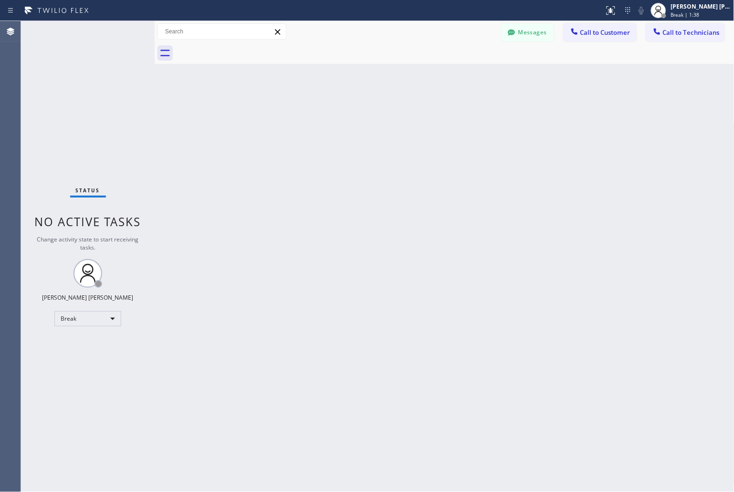
click at [346, 118] on div "Back to Dashboard Change Sender ID Customers Technicians MD [PERSON_NAME] [DATE…" at bounding box center [445, 256] width 580 height 471
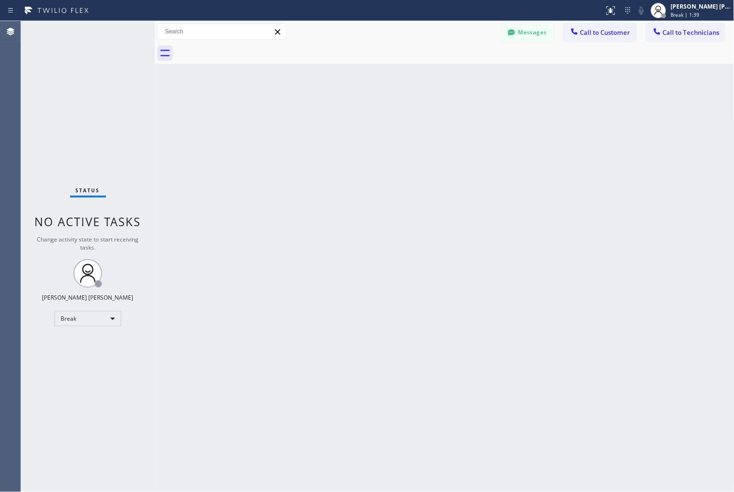
click at [346, 118] on div "Back to Dashboard Change Sender ID Customers Technicians MD [PERSON_NAME] [DATE…" at bounding box center [445, 256] width 580 height 471
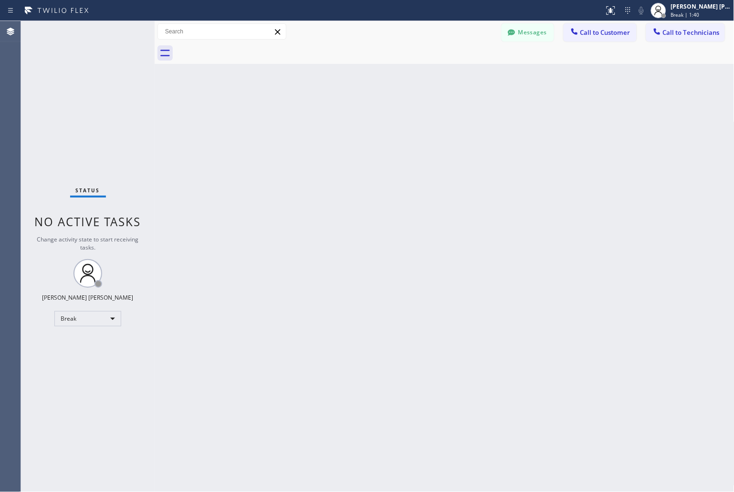
click at [346, 118] on div "Back to Dashboard Change Sender ID Customers Technicians MD [PERSON_NAME] [DATE…" at bounding box center [445, 256] width 580 height 471
click
